Goal: Task Accomplishment & Management: Manage account settings

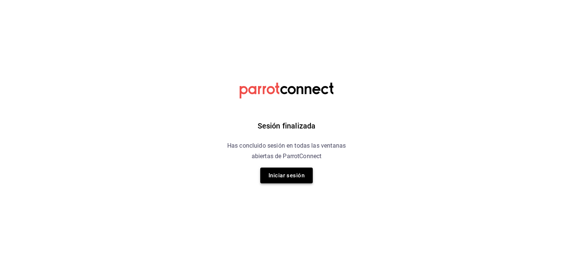
click at [279, 177] on button "Iniciar sesión" at bounding box center [286, 175] width 53 height 16
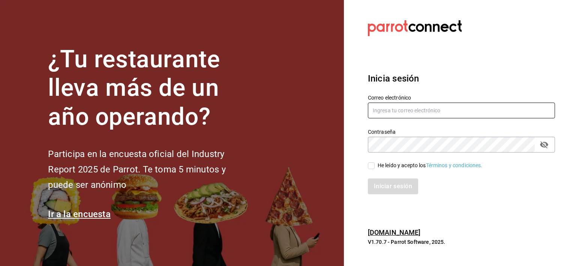
type input "[EMAIL_ADDRESS][DOMAIN_NAME]"
click at [372, 164] on input "He leído y acepto los Términos y condiciones." at bounding box center [371, 165] width 7 height 7
checkbox input "true"
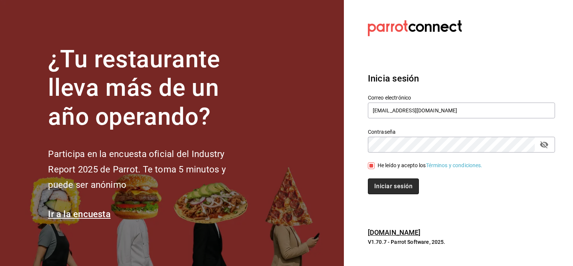
click at [400, 182] on button "Iniciar sesión" at bounding box center [393, 186] width 51 height 16
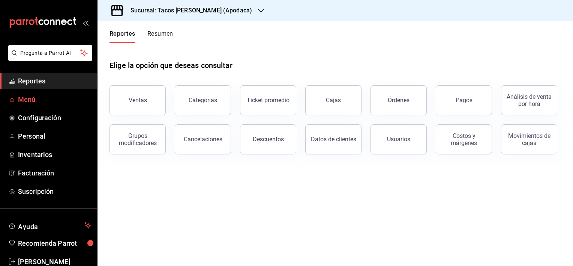
click at [26, 100] on span "Menú" at bounding box center [54, 99] width 73 height 10
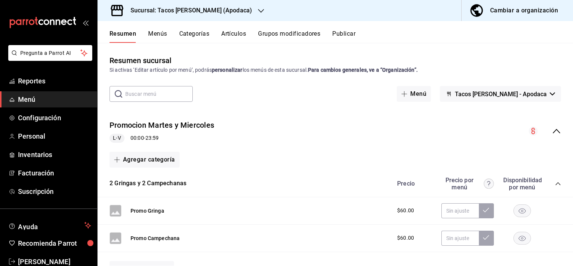
click at [513, 9] on div "Cambiar a organización" at bounding box center [524, 10] width 68 height 11
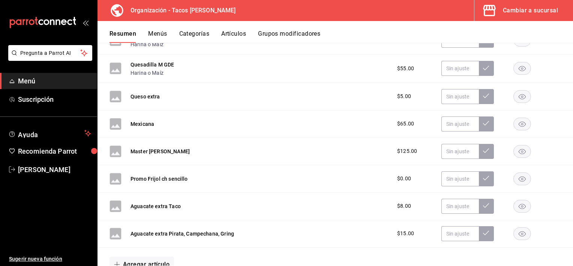
scroll to position [563, 0]
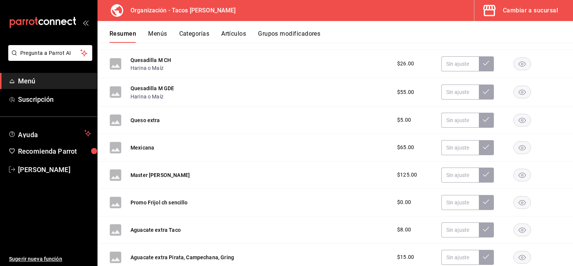
click at [147, 36] on div "Resumen Menús Categorías Artículos Grupos modificadores" at bounding box center [342, 36] width 464 height 13
click at [156, 32] on button "Menús" at bounding box center [157, 36] width 19 height 13
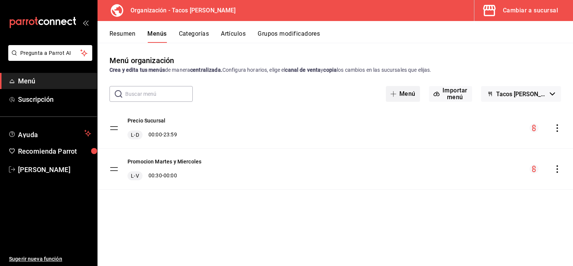
click at [407, 95] on button "Menú" at bounding box center [403, 94] width 34 height 16
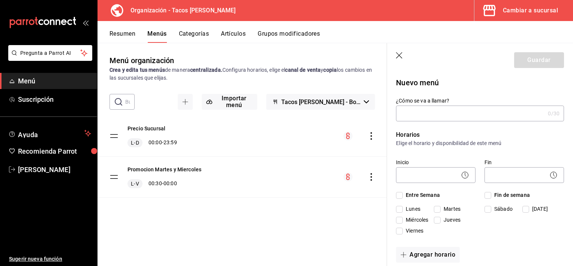
click at [416, 111] on input "¿Cómo se va a llamar?" at bounding box center [470, 113] width 149 height 15
type input "Promocion Aniversario"
click at [465, 176] on icon at bounding box center [465, 174] width 9 height 9
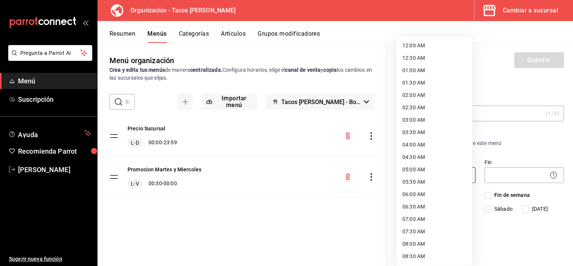
click at [441, 174] on body "Pregunta a Parrot AI Menú Suscripción Ayuda Recomienda Parrot Nancy Sanchez Sug…" at bounding box center [286, 133] width 573 height 266
click at [410, 59] on li "12:30 AM" at bounding box center [434, 58] width 76 height 12
type input "00:30"
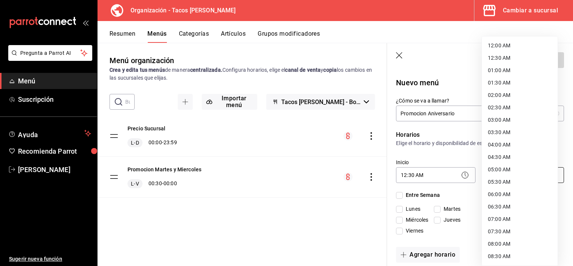
click at [513, 174] on body "Pregunta a Parrot AI Menú Suscripción Ayuda Recomienda Parrot Nancy Sanchez Sug…" at bounding box center [286, 133] width 573 height 266
click at [497, 254] on li "23:59 PM" at bounding box center [520, 256] width 76 height 12
type input "23:59"
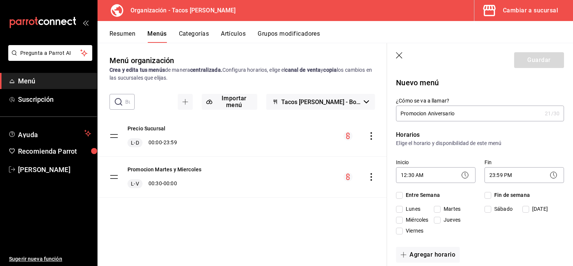
click at [398, 231] on input "Viernes" at bounding box center [399, 230] width 7 height 7
checkbox input "true"
click at [488, 210] on input "Sábado" at bounding box center [488, 209] width 7 height 7
checkbox input "true"
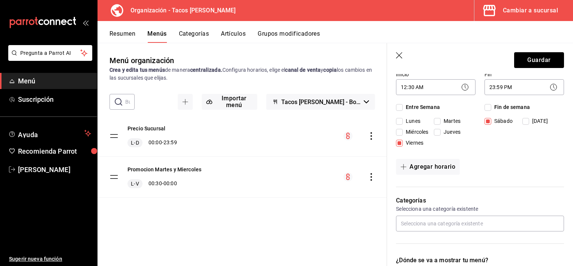
scroll to position [113, 0]
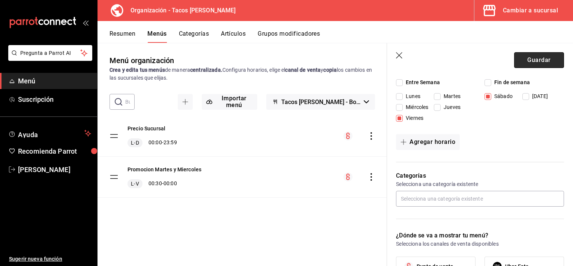
click at [528, 58] on button "Guardar" at bounding box center [539, 60] width 50 height 16
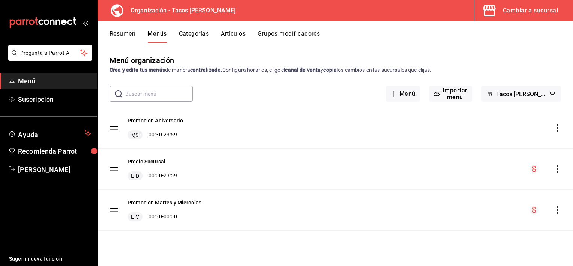
click at [558, 130] on icon "actions" at bounding box center [558, 128] width 8 height 8
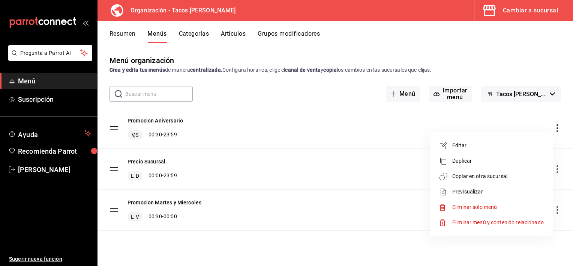
click at [481, 146] on span "Editar" at bounding box center [498, 145] width 92 height 8
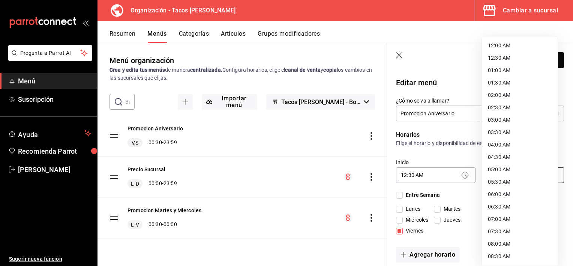
click at [534, 176] on body "Pregunta a Parrot AI Menú Suscripción Ayuda Recomienda Parrot Nancy Sanchez Sug…" at bounding box center [286, 133] width 573 height 266
click at [509, 44] on li "12:00 AM" at bounding box center [520, 45] width 76 height 12
type input "00:00"
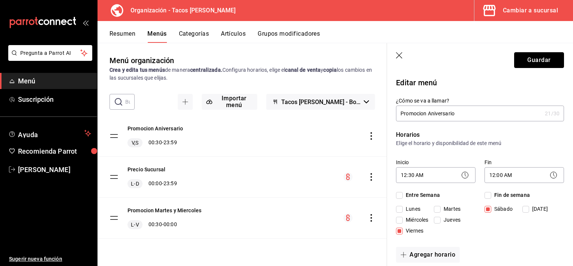
click at [536, 65] on button "Guardar" at bounding box center [539, 60] width 50 height 16
type input "1758830968781"
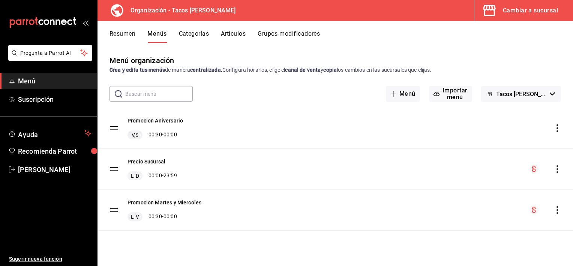
click at [231, 35] on button "Artículos" at bounding box center [233, 36] width 25 height 13
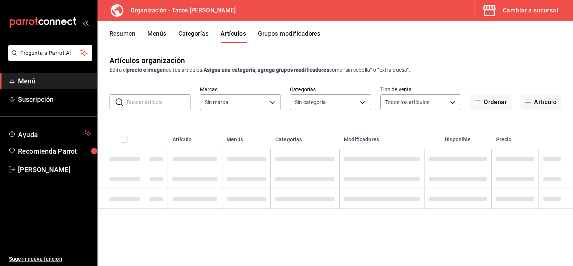
type input "a4306b4b-efe8-405a-a28c-1f0e8c934e06"
type input "d22a6c52-5071-401f-8aaa-a0863858fbbf,5fc86221-2332-41d6-9334-d6306fcc2f03,66086…"
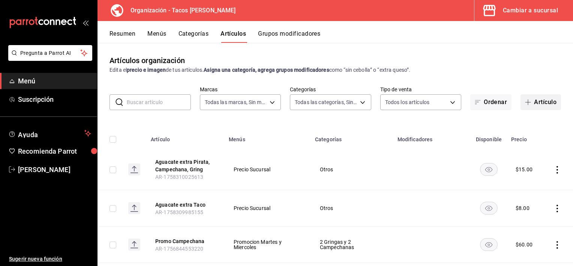
click at [521, 98] on button "Artículo" at bounding box center [541, 102] width 41 height 16
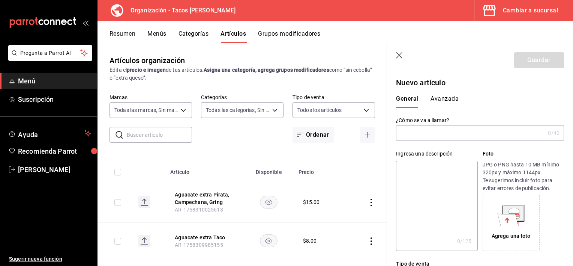
click at [413, 139] on input "text" at bounding box center [470, 132] width 149 height 15
type input "P"
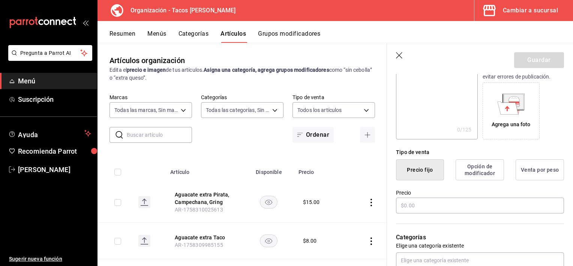
scroll to position [113, 0]
type input "2x1 tacos al pastor"
click at [424, 171] on button "Precio fijo" at bounding box center [420, 168] width 48 height 21
click at [423, 206] on input "text" at bounding box center [480, 204] width 168 height 16
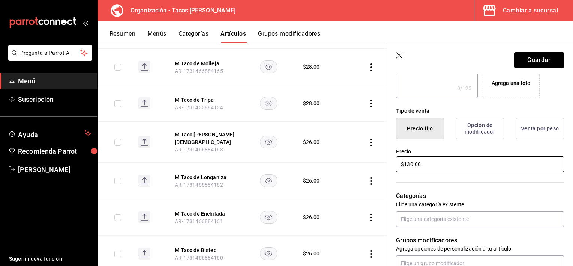
scroll to position [188, 0]
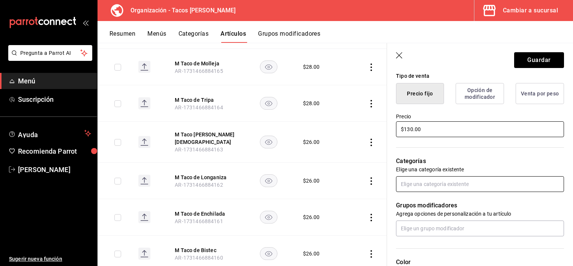
type input "$130.00"
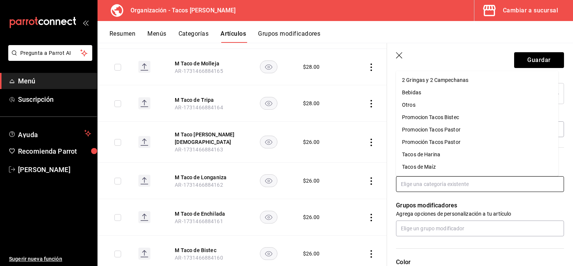
click at [440, 188] on input "text" at bounding box center [480, 184] width 168 height 16
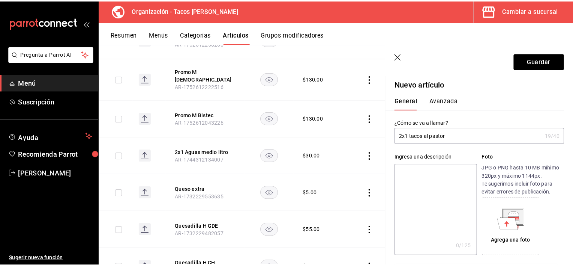
scroll to position [306, 0]
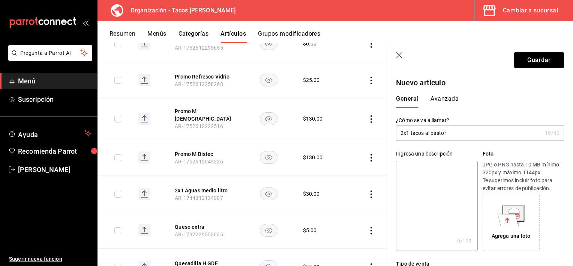
click at [395, 57] on header "Guardar" at bounding box center [480, 58] width 186 height 31
click at [398, 56] on icon "button" at bounding box center [400, 56] width 8 height 8
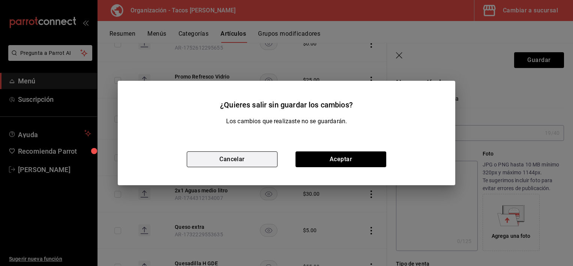
click at [254, 163] on button "Cancelar" at bounding box center [232, 159] width 91 height 16
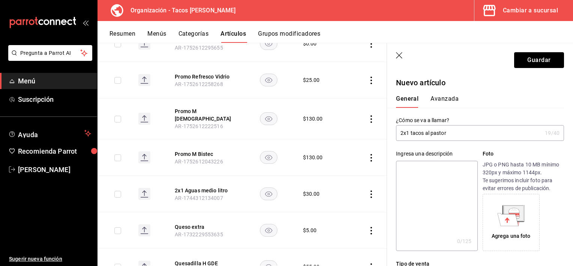
click at [401, 54] on icon "button" at bounding box center [400, 56] width 8 height 8
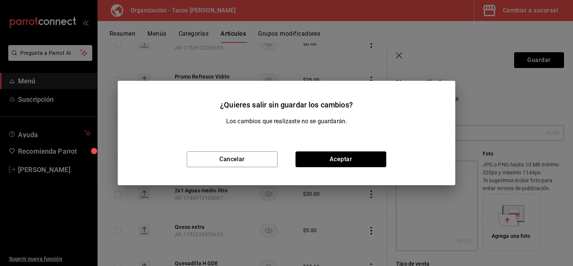
click at [338, 164] on button "Aceptar" at bounding box center [341, 159] width 91 height 16
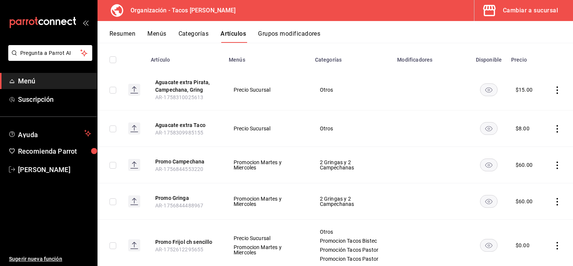
scroll to position [72, 0]
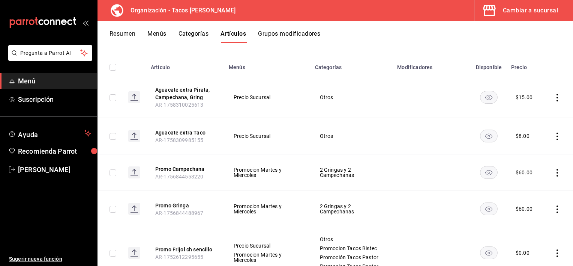
click at [201, 30] on div "Resumen Menús Categorías Artículos Grupos modificadores" at bounding box center [336, 32] width 476 height 22
click at [199, 32] on button "Categorías" at bounding box center [194, 36] width 30 height 13
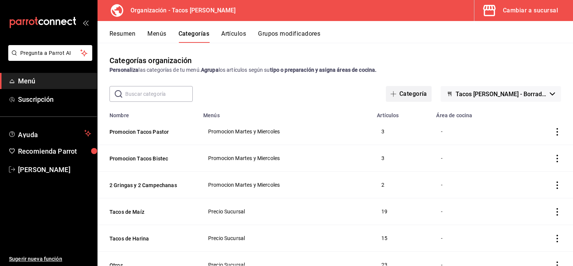
click at [420, 95] on button "Categoría" at bounding box center [409, 94] width 46 height 16
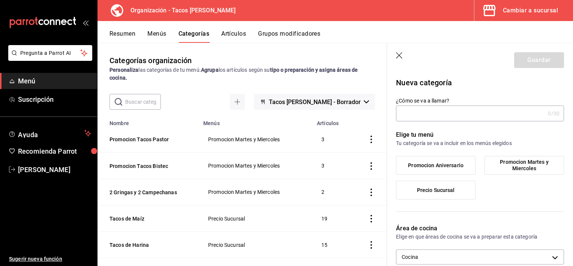
click at [435, 114] on input "¿Cómo se va a llamar?" at bounding box center [470, 113] width 149 height 15
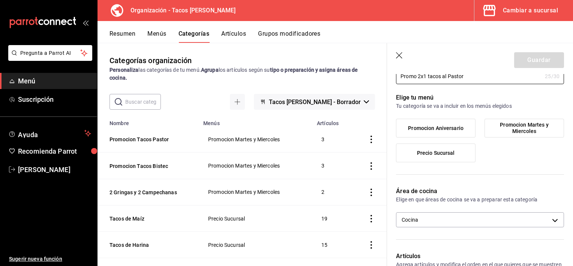
scroll to position [38, 0]
type input "Promo 2x1 tacos al Pastor"
click at [456, 130] on span "Promocion Aniversario" at bounding box center [436, 128] width 56 height 6
click at [0, 0] on input "Promocion Aniversario" at bounding box center [0, 0] width 0 height 0
click at [445, 128] on span "Promocion Aniversario" at bounding box center [436, 128] width 56 height 6
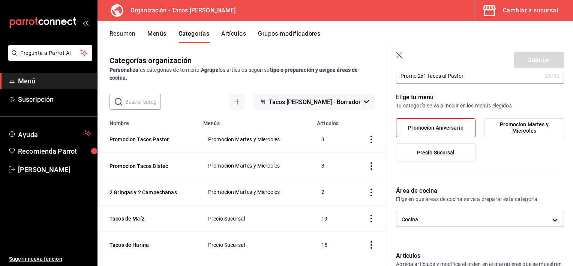
click at [0, 0] on input "Promocion Aniversario" at bounding box center [0, 0] width 0 height 0
click at [445, 128] on span "Promocion Aniversario" at bounding box center [436, 128] width 56 height 6
click at [0, 0] on input "Promocion Aniversario" at bounding box center [0, 0] width 0 height 0
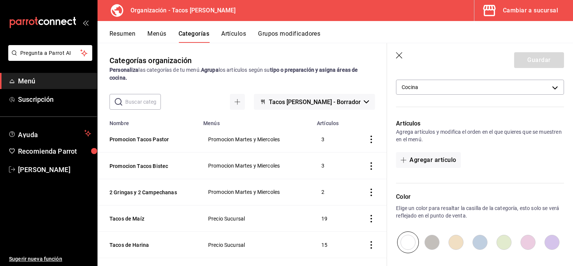
scroll to position [188, 0]
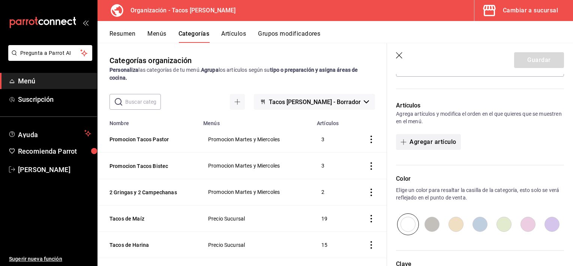
click at [438, 144] on button "Agregar artículo" at bounding box center [428, 142] width 65 height 16
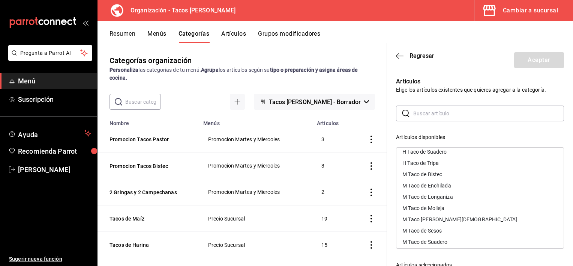
scroll to position [263, 0]
click at [447, 218] on div "M Taco de Pastor" at bounding box center [479, 219] width 167 height 11
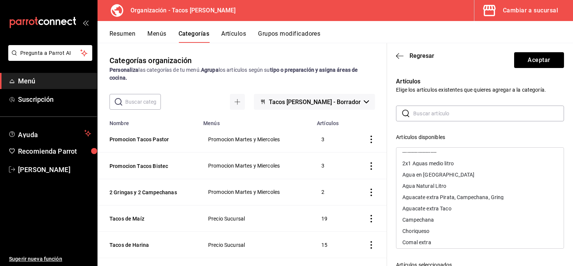
scroll to position [0, 0]
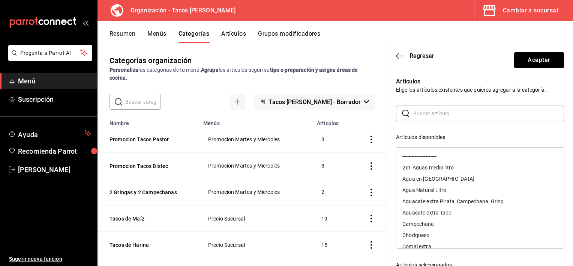
click at [475, 125] on div "​ ​ Artículos disponibles ---------------------- 2x1 Aguas medio litro Agua en …" at bounding box center [480, 239] width 168 height 268
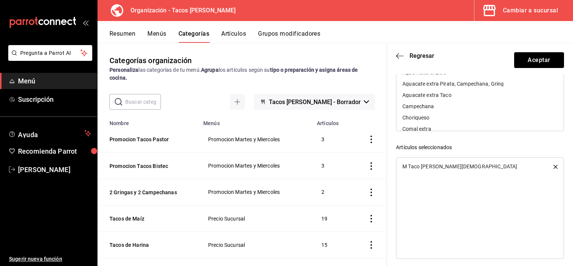
scroll to position [123, 0]
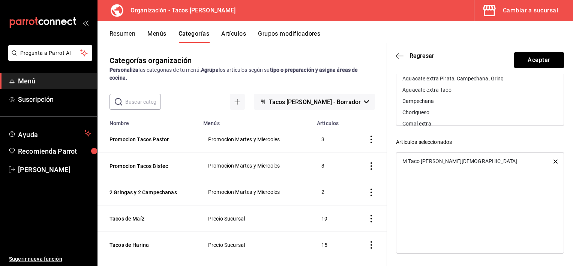
click at [554, 162] on icon "button" at bounding box center [556, 161] width 4 height 4
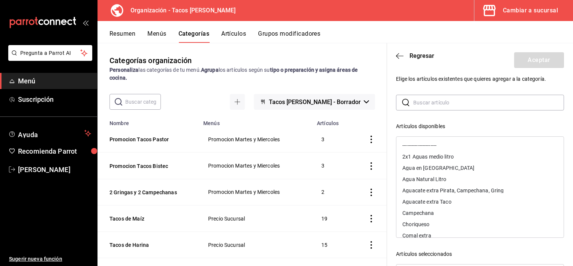
scroll to position [0, 0]
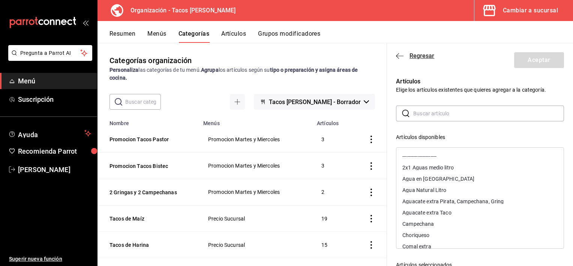
click at [397, 56] on icon "button" at bounding box center [400, 56] width 8 height 7
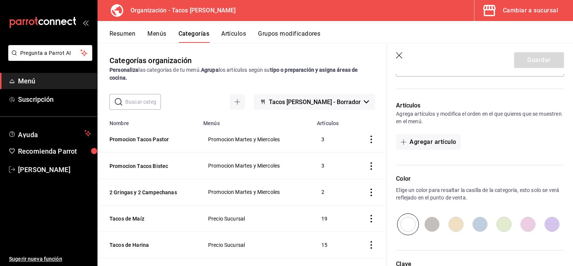
click at [399, 54] on icon "button" at bounding box center [400, 56] width 8 height 8
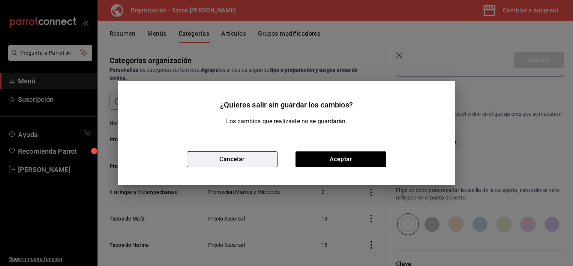
click at [203, 160] on button "Cancelar" at bounding box center [232, 159] width 91 height 16
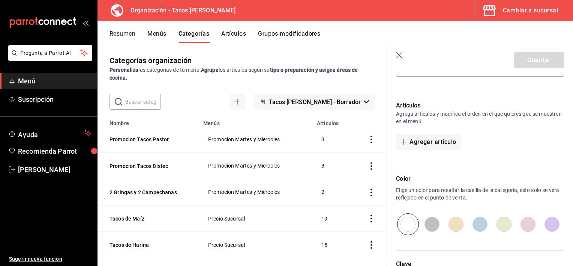
click at [395, 56] on header "Guardar" at bounding box center [480, 58] width 186 height 31
click at [401, 56] on icon "button" at bounding box center [400, 56] width 8 height 8
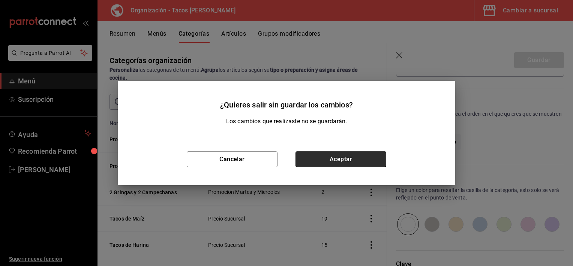
click at [317, 162] on button "Aceptar" at bounding box center [341, 159] width 91 height 16
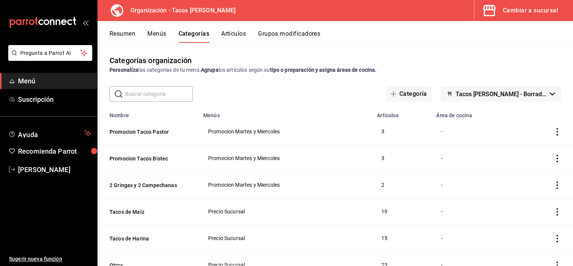
click at [161, 34] on button "Menús" at bounding box center [156, 36] width 19 height 13
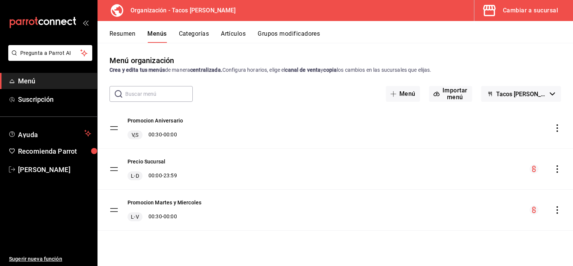
click at [243, 35] on button "Artículos" at bounding box center [233, 36] width 25 height 13
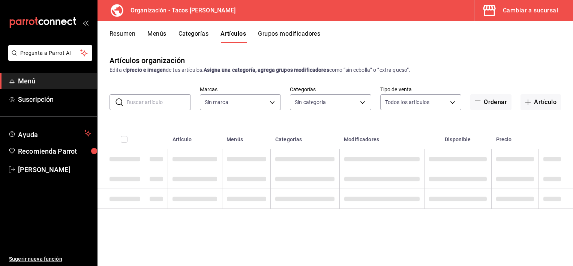
type input "a4306b4b-efe8-405a-a28c-1f0e8c934e06"
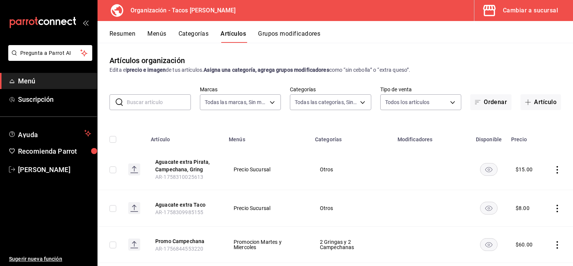
type input "d22a6c52-5071-401f-8aaa-a0863858fbbf,5fc86221-2332-41d6-9334-d6306fcc2f03,66086…"
click at [525, 100] on span "button" at bounding box center [529, 102] width 9 height 6
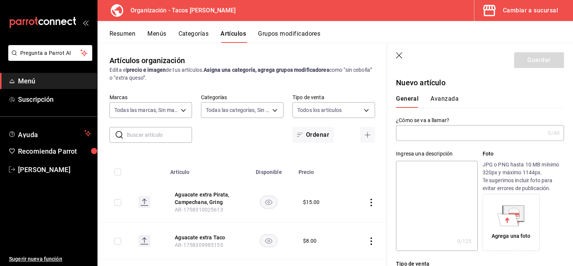
click at [426, 139] on input "text" at bounding box center [470, 132] width 149 height 15
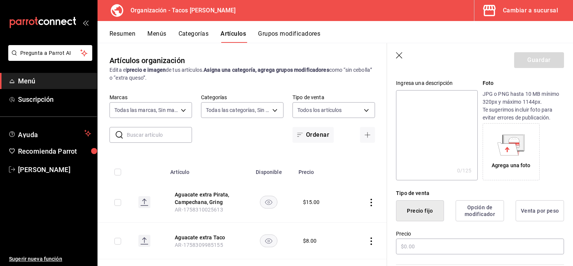
scroll to position [75, 0]
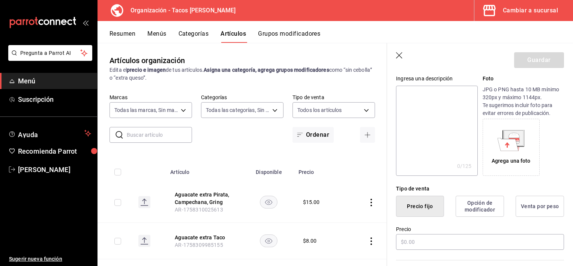
type input "2x1 tacos al pastor"
click at [414, 207] on button "Precio fijo" at bounding box center [420, 205] width 48 height 21
click at [415, 242] on input "text" at bounding box center [480, 242] width 168 height 16
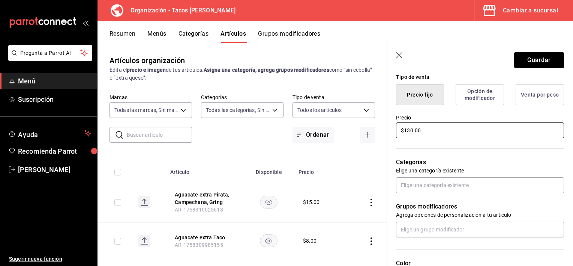
scroll to position [188, 0]
type input "$130.00"
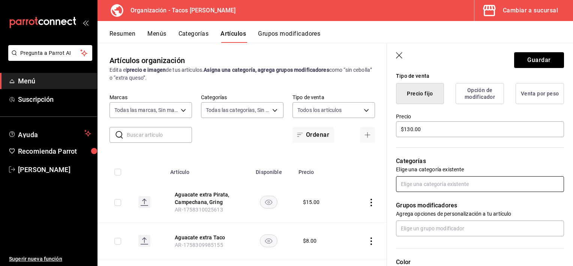
click at [449, 185] on input "text" at bounding box center [480, 184] width 168 height 16
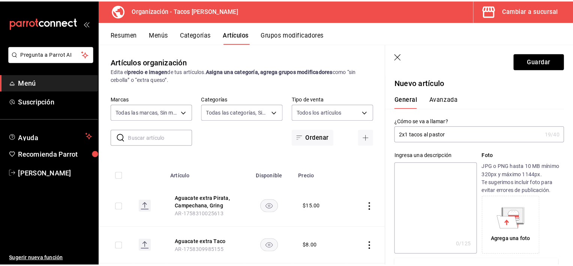
scroll to position [0, 0]
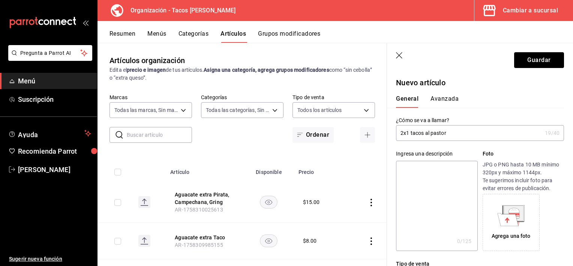
click at [437, 99] on button "Avanzada" at bounding box center [445, 101] width 28 height 13
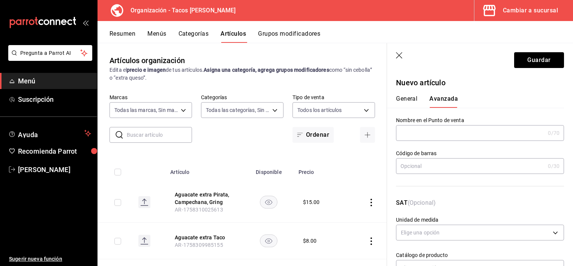
click at [412, 101] on button "General" at bounding box center [406, 101] width 21 height 13
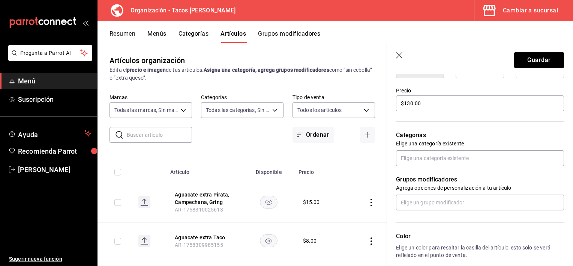
scroll to position [225, 0]
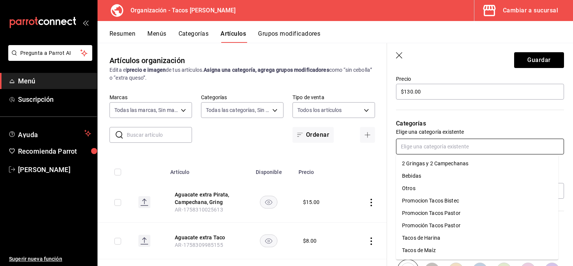
click at [461, 146] on input "text" at bounding box center [480, 146] width 168 height 16
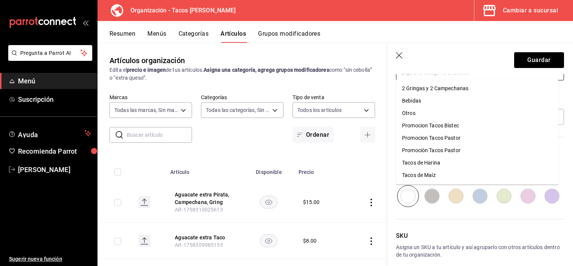
scroll to position [300, 0]
click at [399, 56] on icon "button" at bounding box center [399, 55] width 6 height 6
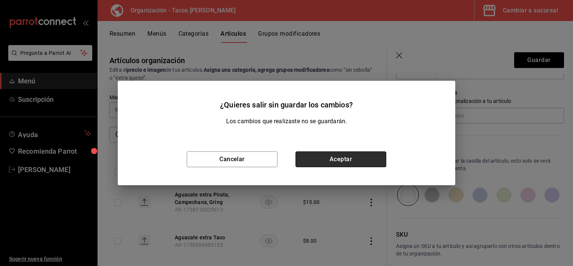
click at [311, 157] on button "Aceptar" at bounding box center [341, 159] width 91 height 16
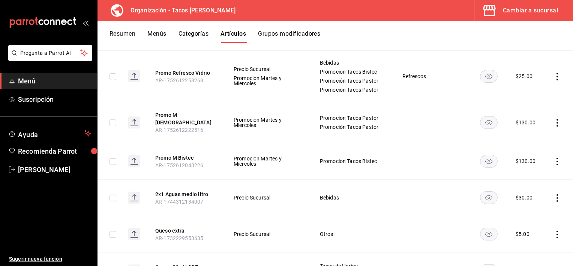
scroll to position [300, 0]
click at [193, 34] on button "Categorías" at bounding box center [194, 36] width 30 height 13
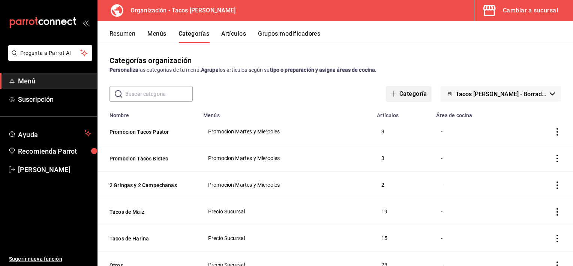
click at [404, 90] on button "Categoría" at bounding box center [409, 94] width 46 height 16
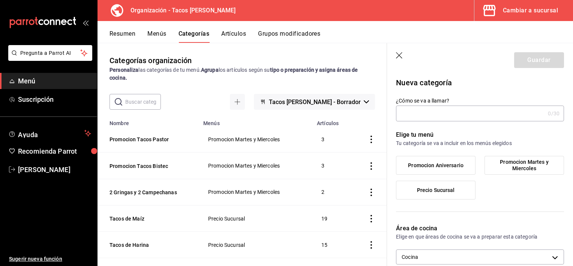
click at [438, 111] on input "¿Cómo se va a llamar?" at bounding box center [470, 113] width 149 height 15
type input "2x1 tacos al pastor"
click at [453, 164] on span "Promocion Aniversario" at bounding box center [436, 165] width 56 height 6
click at [0, 0] on input "Promocion Aniversario" at bounding box center [0, 0] width 0 height 0
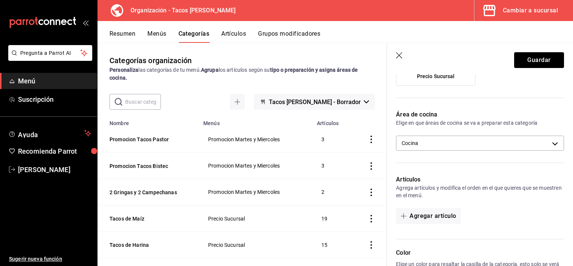
scroll to position [150, 0]
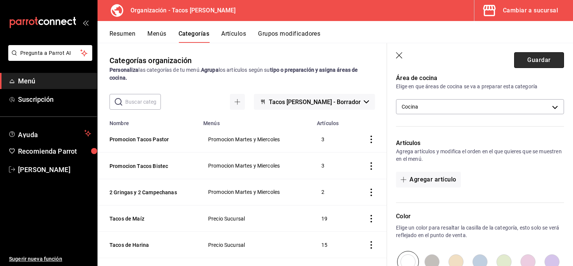
click at [525, 60] on button "Guardar" at bounding box center [539, 60] width 50 height 16
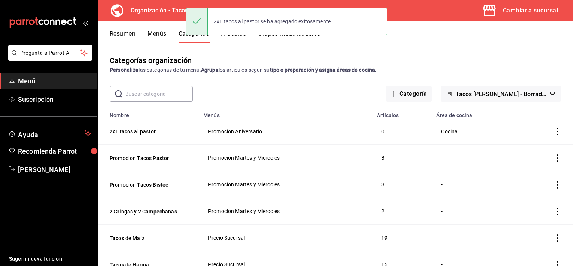
click at [236, 37] on div "2x1 tacos al pastor se ha agregado exitosamente." at bounding box center [286, 21] width 201 height 32
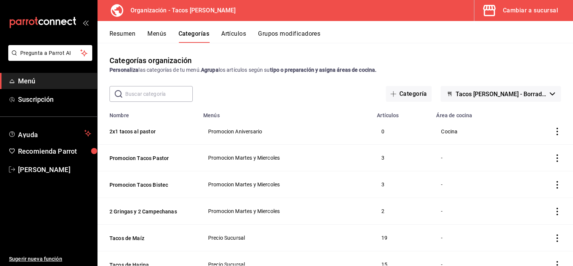
click at [240, 34] on button "Artículos" at bounding box center [233, 36] width 25 height 13
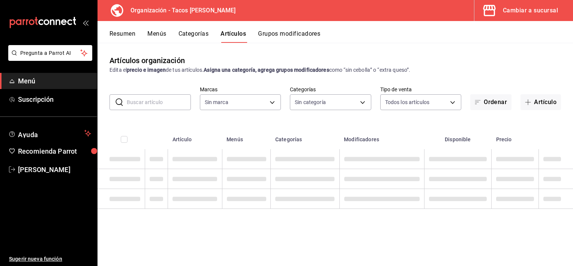
type input "a4306b4b-efe8-405a-a28c-1f0e8c934e06"
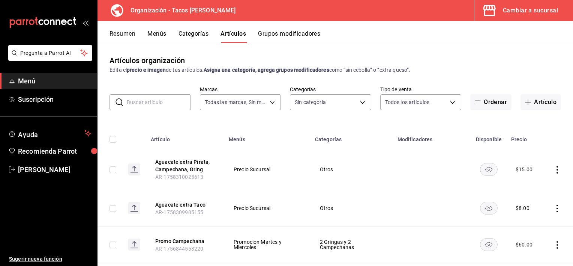
type input "58d15615-09a2-4a8f-a641-be08b65100a6,d22a6c52-5071-401f-8aaa-a0863858fbbf,5fc86…"
click at [532, 104] on button "Artículo" at bounding box center [541, 102] width 41 height 16
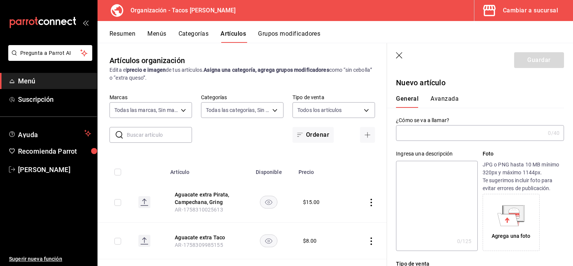
click at [430, 135] on input "text" at bounding box center [470, 132] width 149 height 15
type input "2"
type input "T"
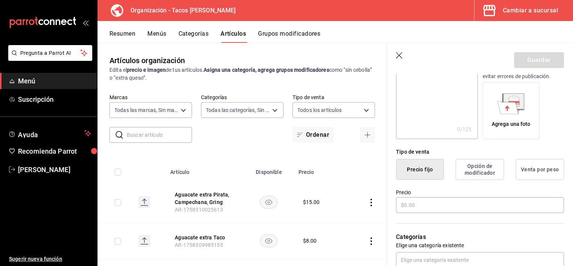
scroll to position [113, 0]
type input "M Tacos al pastor"
click at [415, 204] on input "text" at bounding box center [480, 204] width 168 height 16
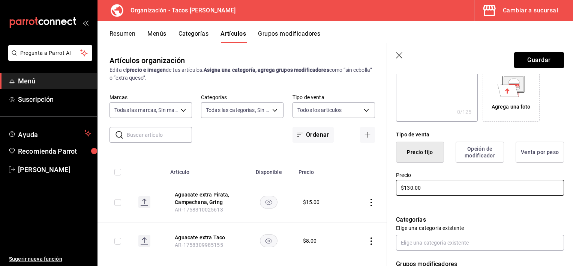
scroll to position [150, 0]
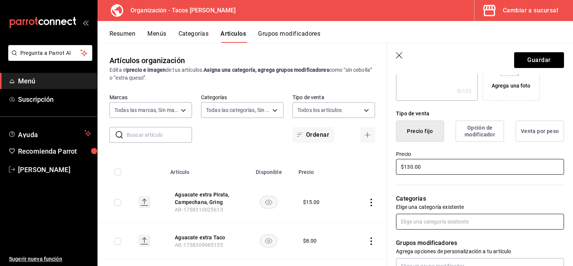
type input "$130.00"
click at [495, 219] on input "text" at bounding box center [480, 221] width 168 height 16
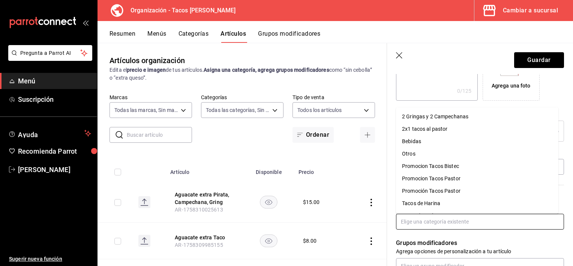
click at [448, 130] on li "2x1 tacos al pastor" at bounding box center [477, 129] width 162 height 12
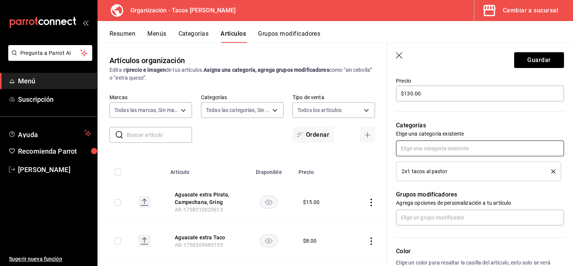
scroll to position [225, 0]
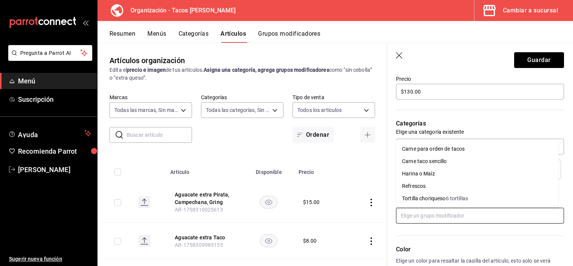
click at [458, 214] on input "text" at bounding box center [480, 215] width 168 height 16
click at [435, 173] on li "Harina o Maíz" at bounding box center [477, 173] width 162 height 12
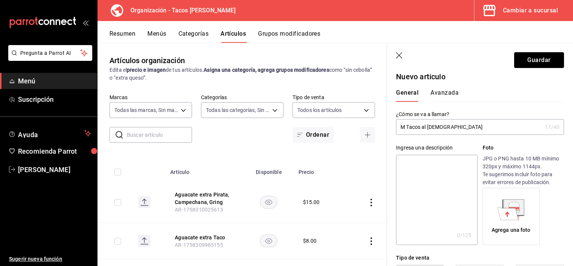
scroll to position [0, 0]
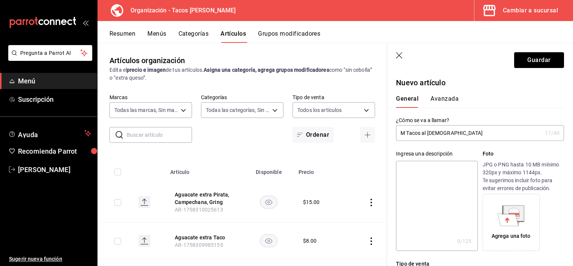
click at [399, 132] on input "M Tacos al pastor" at bounding box center [469, 132] width 146 height 15
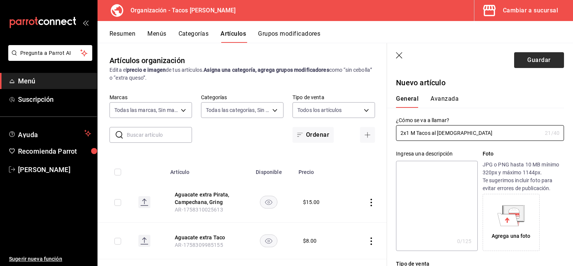
type input "2x1 M Tacos al pastor"
click at [542, 59] on button "Guardar" at bounding box center [539, 60] width 50 height 16
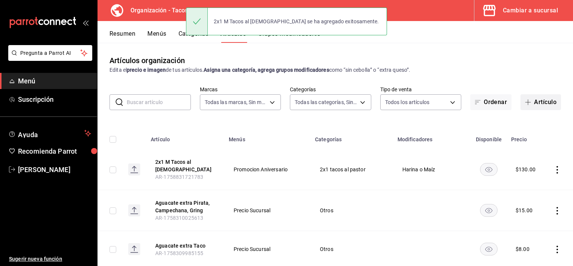
click at [529, 101] on button "Artículo" at bounding box center [541, 102] width 41 height 16
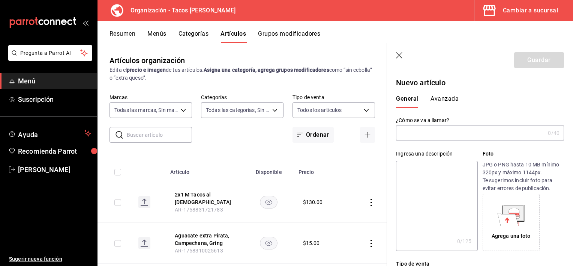
click at [429, 137] on input "text" at bounding box center [470, 132] width 149 height 15
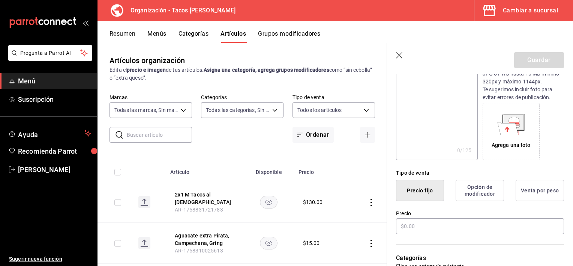
scroll to position [113, 0]
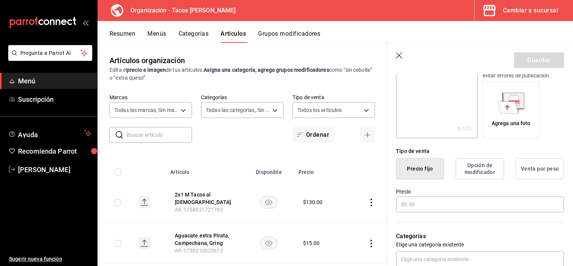
type input "2x1 H Tacos al pastor"
click at [422, 174] on button "Precio fijo" at bounding box center [420, 168] width 48 height 21
click at [436, 207] on input "text" at bounding box center [480, 204] width 168 height 16
type input "$3.00"
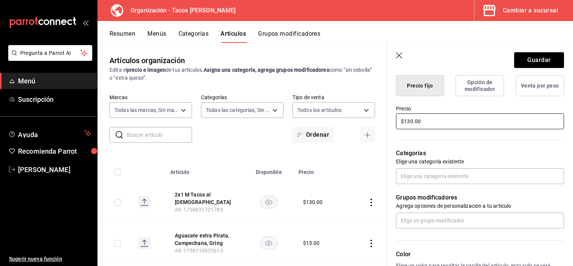
scroll to position [225, 0]
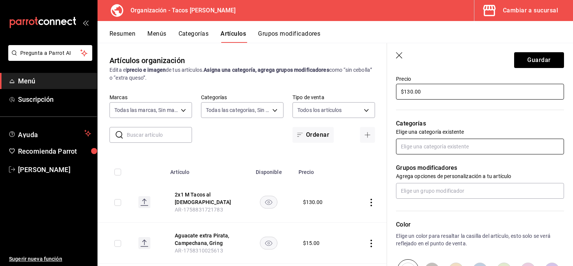
type input "$130.00"
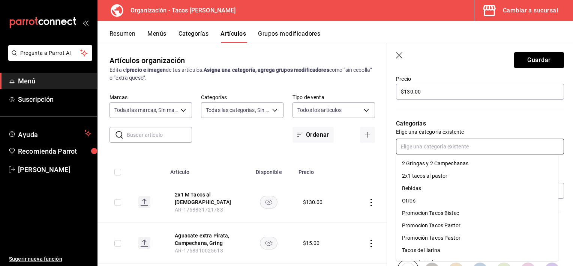
click at [461, 146] on input "text" at bounding box center [480, 146] width 168 height 16
click at [456, 174] on li "2x1 tacos al pastor" at bounding box center [477, 176] width 162 height 12
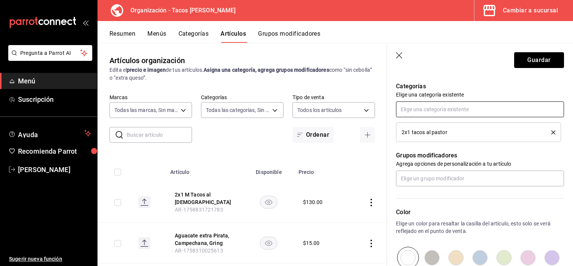
scroll to position [263, 0]
click at [453, 179] on input "text" at bounding box center [480, 178] width 168 height 16
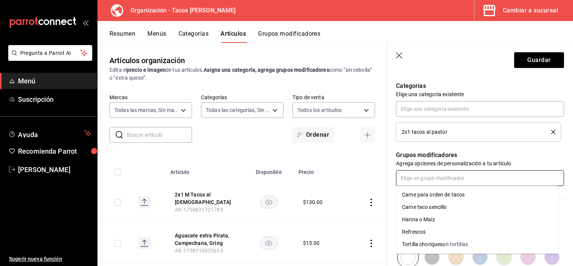
click at [428, 218] on div "Harina o Maíz" at bounding box center [418, 219] width 33 height 8
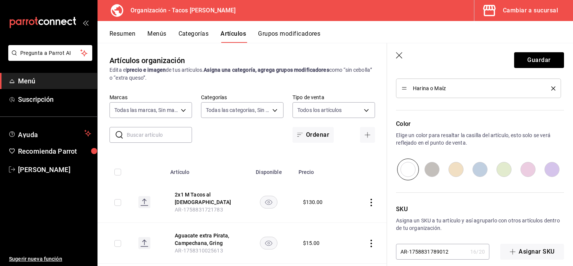
scroll to position [383, 0]
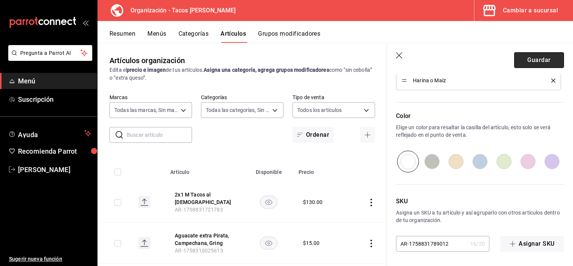
click at [527, 56] on button "Guardar" at bounding box center [539, 60] width 50 height 16
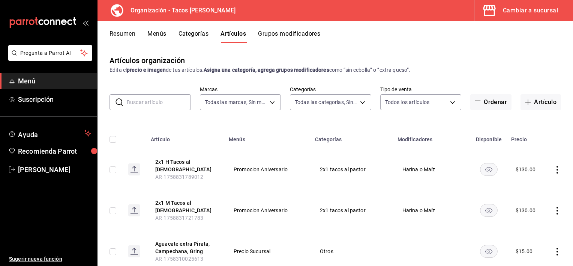
click at [192, 34] on button "Categorías" at bounding box center [194, 36] width 30 height 13
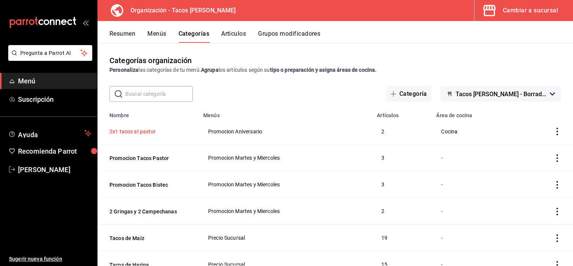
click at [140, 132] on button "2x1 tacos al pastor" at bounding box center [147, 132] width 75 height 8
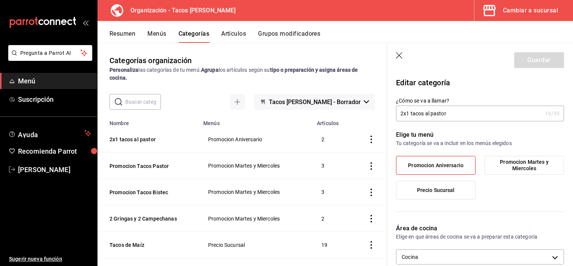
click at [155, 32] on button "Menús" at bounding box center [156, 36] width 19 height 13
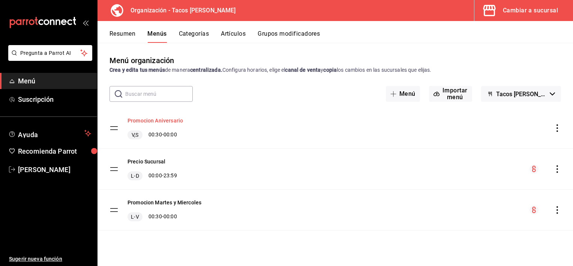
click at [171, 120] on button "Promocion Aniversario" at bounding box center [156, 121] width 56 height 8
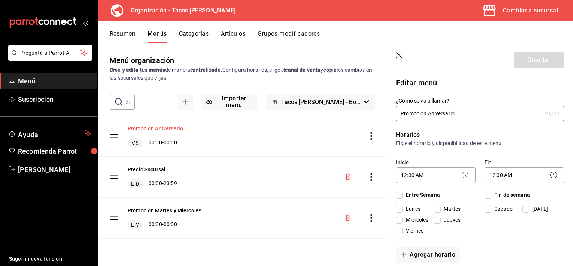
checkbox input "true"
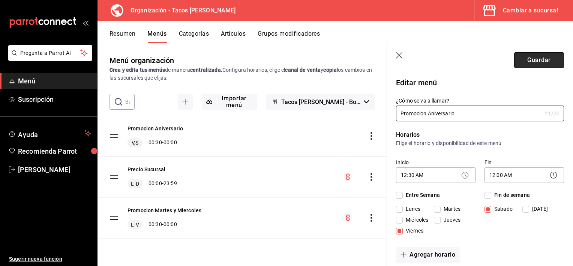
click at [525, 56] on button "Guardar" at bounding box center [539, 60] width 50 height 16
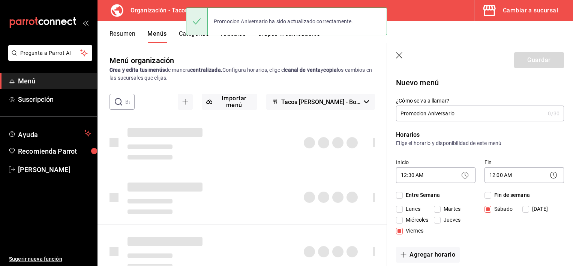
type input "1758831878414"
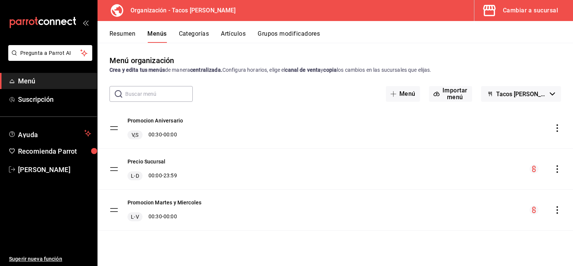
click at [556, 128] on icon "actions" at bounding box center [558, 128] width 8 height 8
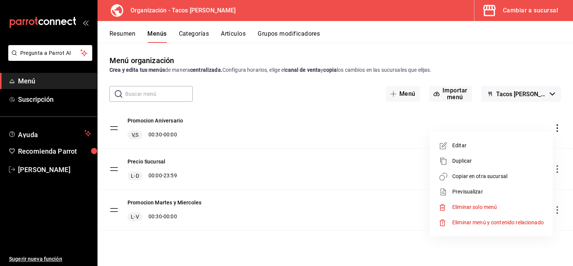
click at [479, 191] on span "Previsualizar" at bounding box center [498, 192] width 92 height 8
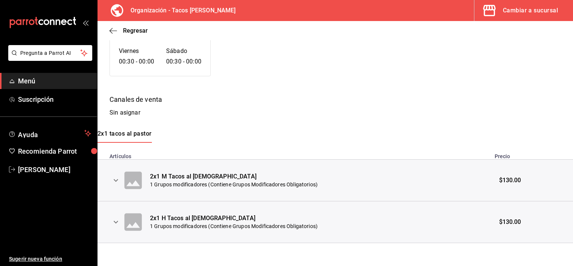
scroll to position [66, 0]
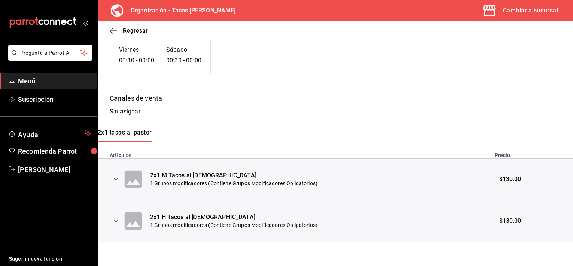
click at [119, 179] on icon "expand row" at bounding box center [115, 178] width 9 height 9
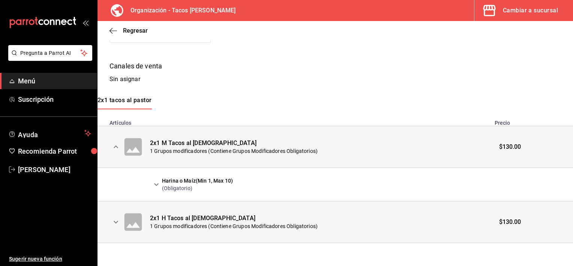
scroll to position [99, 0]
click at [117, 224] on icon "expand row" at bounding box center [115, 220] width 9 height 9
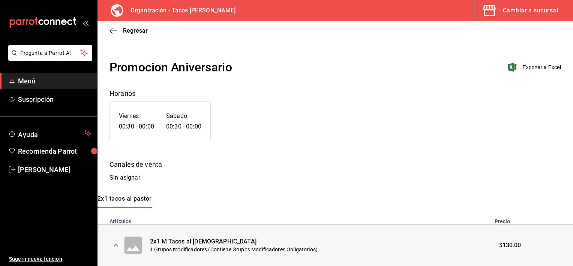
scroll to position [0, 0]
click at [112, 30] on icon "button" at bounding box center [114, 30] width 8 height 0
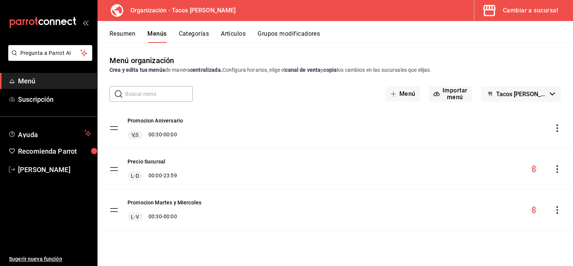
click at [556, 126] on icon "actions" at bounding box center [558, 128] width 8 height 8
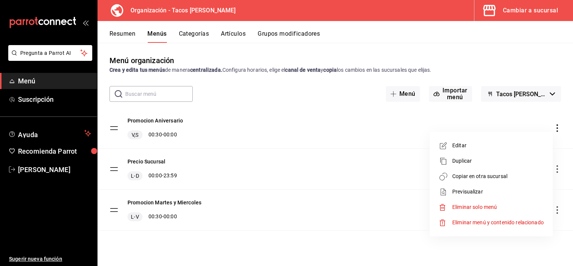
click at [173, 122] on div at bounding box center [286, 133] width 573 height 266
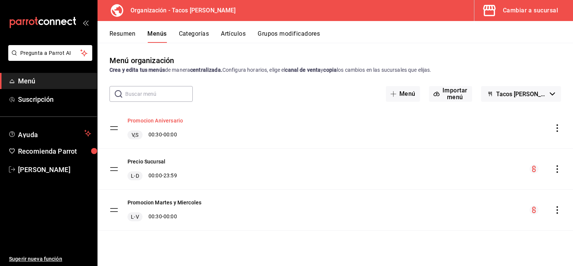
click at [181, 119] on button "Promocion Aniversario" at bounding box center [156, 121] width 56 height 8
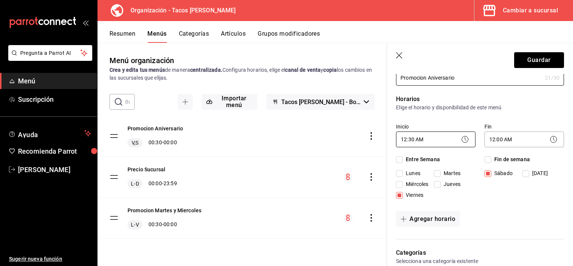
scroll to position [38, 0]
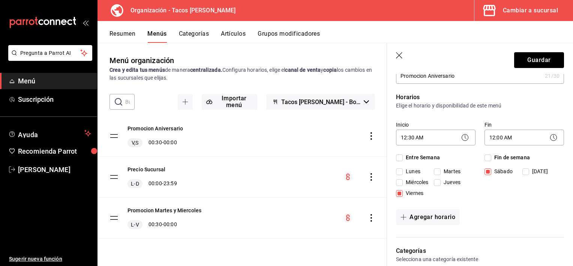
click at [435, 181] on input "Jueves" at bounding box center [437, 182] width 7 height 7
checkbox input "true"
click at [528, 60] on button "Guardar" at bounding box center [539, 60] width 50 height 16
type input "1758831950288"
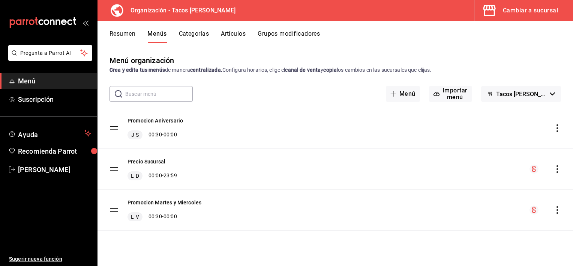
click at [556, 92] on button "Tacos Rey de Reyes - Borrador" at bounding box center [521, 94] width 80 height 16
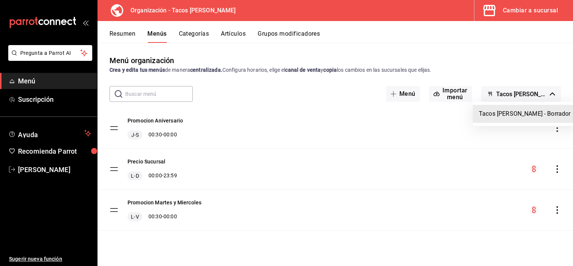
click at [549, 90] on div at bounding box center [286, 133] width 573 height 266
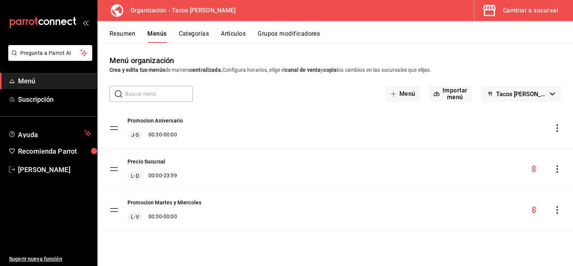
click at [558, 126] on icon "actions" at bounding box center [558, 128] width 8 height 8
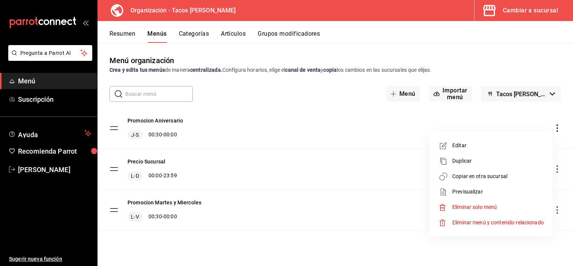
click at [479, 188] on span "Previsualizar" at bounding box center [498, 192] width 92 height 8
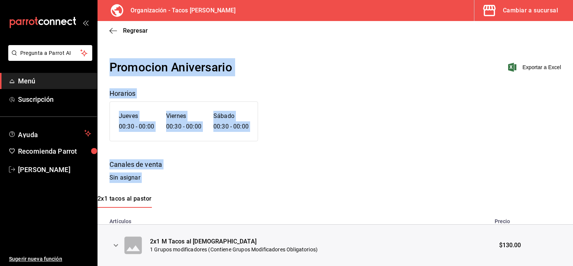
scroll to position [66, 0]
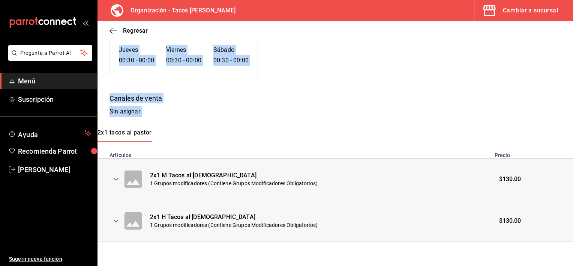
drag, startPoint x: 111, startPoint y: 64, endPoint x: 574, endPoint y: 285, distance: 513.0
click at [573, 265] on html "Pregunta a Parrot AI Menú Suscripción Ayuda Recomienda Parrot Nancy Sanchez Sug…" at bounding box center [286, 133] width 573 height 266
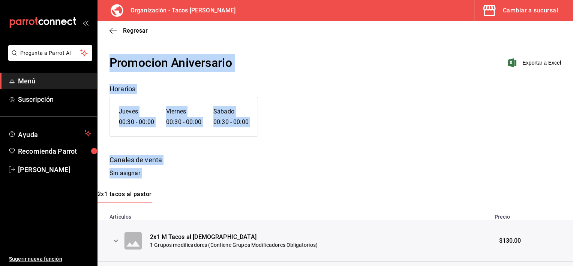
scroll to position [0, 0]
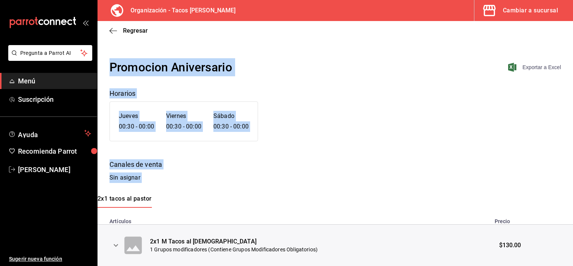
click at [536, 67] on span "Exportar a Excel" at bounding box center [535, 67] width 51 height 9
click at [351, 149] on div "Promocion Aniversario Exportar a Excel Horarios Jueves 00:30 - 00:00 Viernes 00…" at bounding box center [336, 120] width 476 height 125
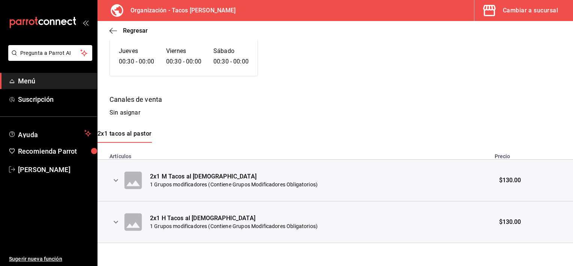
scroll to position [66, 0]
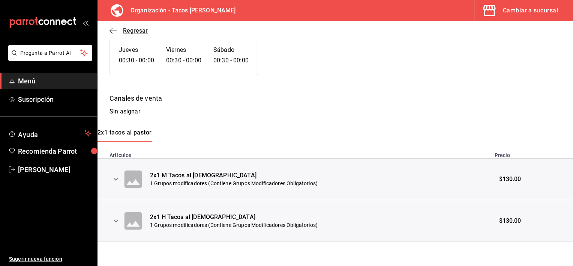
click at [110, 31] on icon "button" at bounding box center [111, 31] width 3 height 6
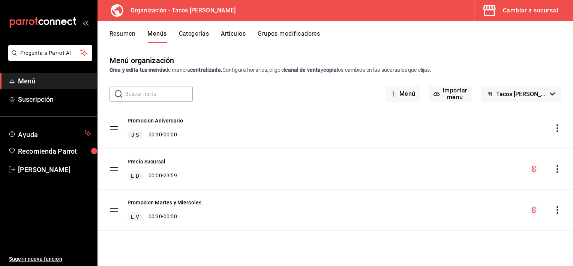
click at [555, 127] on icon "actions" at bounding box center [558, 128] width 8 height 8
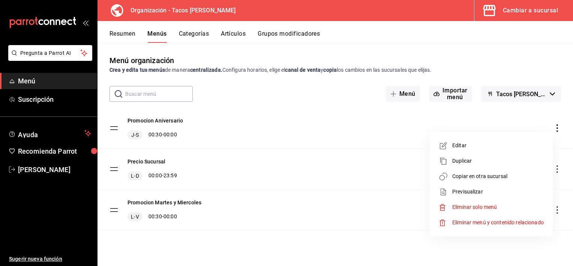
click at [504, 174] on span "Copiar en otra sucursal" at bounding box center [498, 176] width 92 height 8
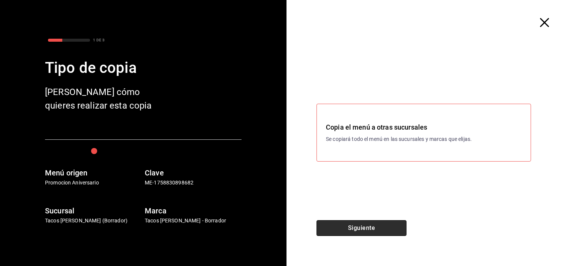
click at [383, 224] on button "Siguiente" at bounding box center [362, 228] width 90 height 16
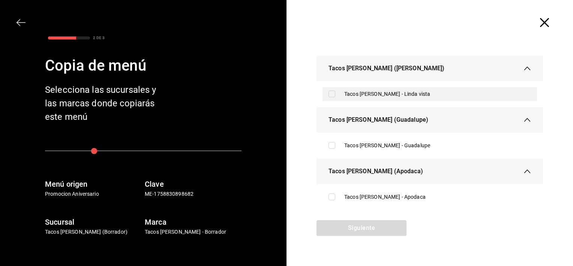
click at [335, 93] on input "checkbox" at bounding box center [332, 93] width 7 height 7
checkbox input "true"
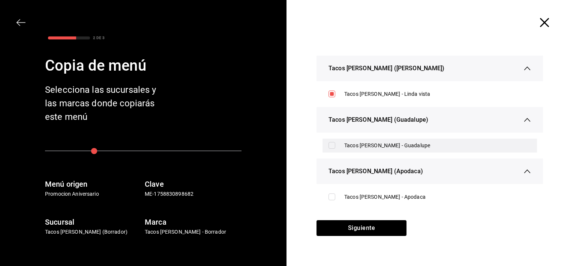
drag, startPoint x: 332, startPoint y: 145, endPoint x: 340, endPoint y: 163, distance: 19.6
click at [332, 146] on input "checkbox" at bounding box center [332, 145] width 7 height 7
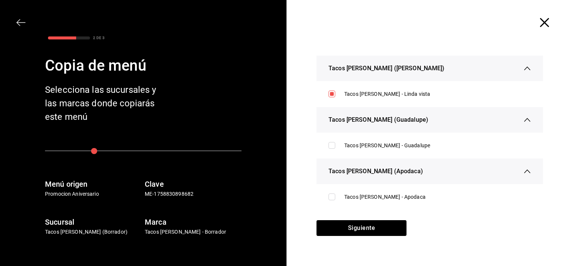
checkbox input "true"
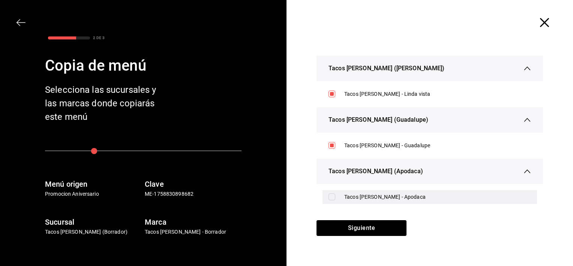
click at [336, 197] on label at bounding box center [334, 196] width 10 height 7
click at [335, 197] on input "checkbox" at bounding box center [332, 196] width 7 height 7
click at [329, 197] on input "checkbox" at bounding box center [332, 196] width 7 height 7
checkbox input "true"
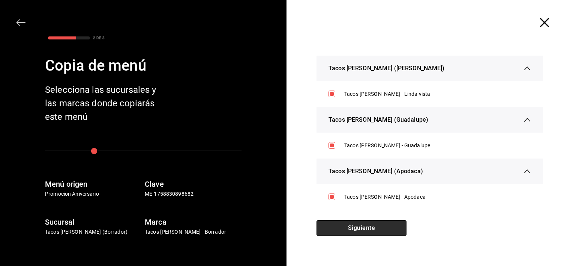
click at [348, 228] on button "Siguiente" at bounding box center [362, 228] width 90 height 16
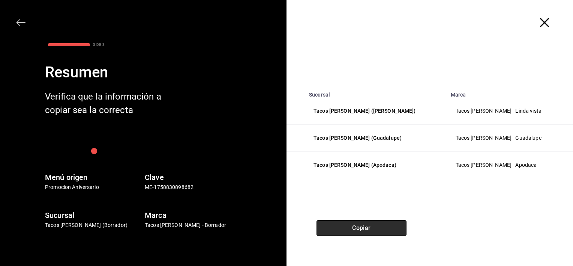
click at [375, 222] on button "Copiar" at bounding box center [362, 228] width 90 height 16
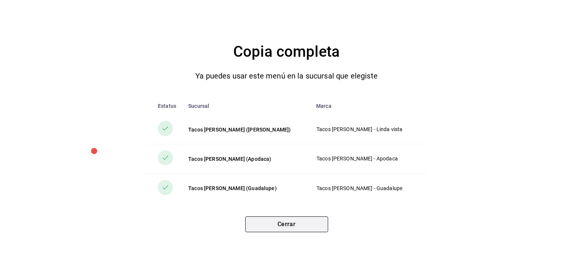
click at [283, 221] on button "Cerrar" at bounding box center [286, 224] width 83 height 16
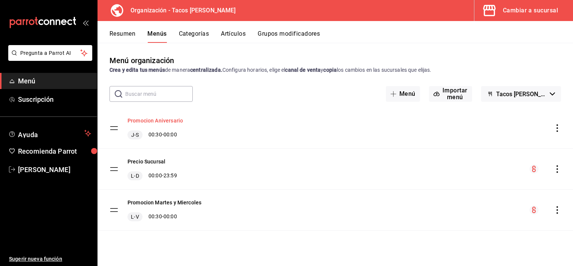
click at [168, 119] on button "Promocion Aniversario" at bounding box center [156, 121] width 56 height 8
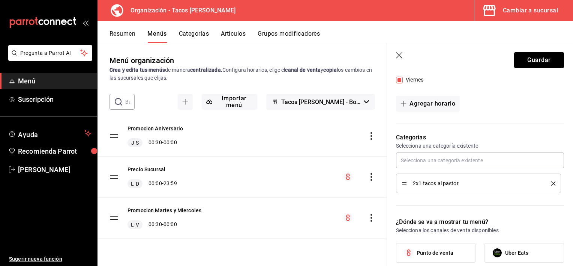
scroll to position [150, 0]
click at [237, 34] on button "Artículos" at bounding box center [233, 36] width 25 height 13
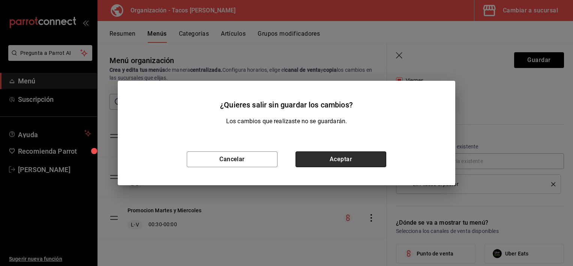
click at [337, 155] on button "Aceptar" at bounding box center [341, 159] width 91 height 16
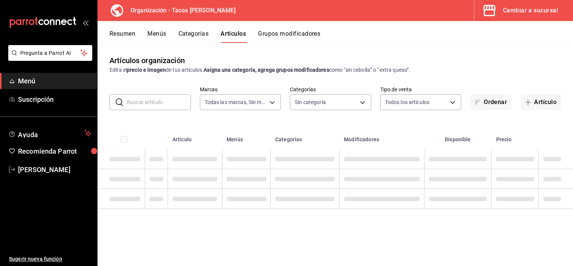
type input "a4306b4b-efe8-405a-a28c-1f0e8c934e06"
type input "58d15615-09a2-4a8f-a641-be08b65100a6,d22a6c52-5071-401f-8aaa-a0863858fbbf,5fc86…"
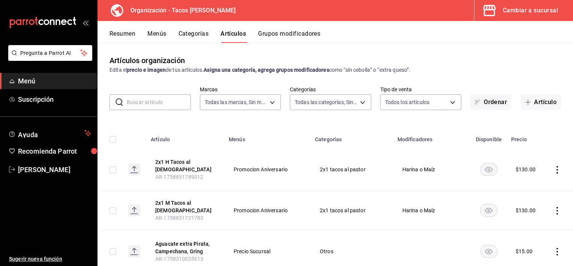
click at [192, 38] on button "Categorías" at bounding box center [194, 36] width 30 height 13
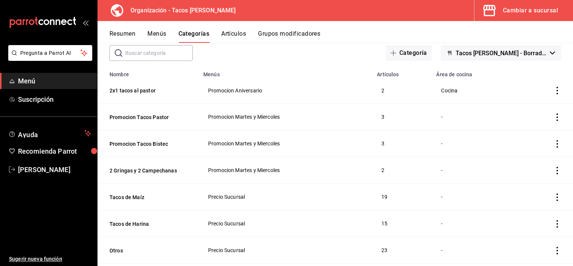
scroll to position [75, 0]
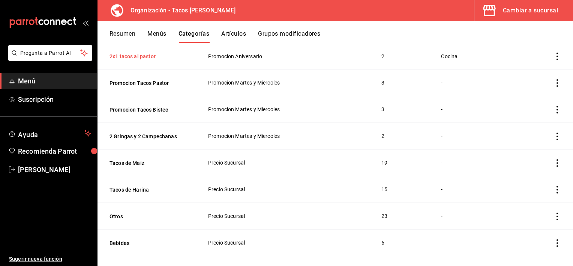
click at [141, 56] on button "2x1 tacos al pastor" at bounding box center [147, 57] width 75 height 8
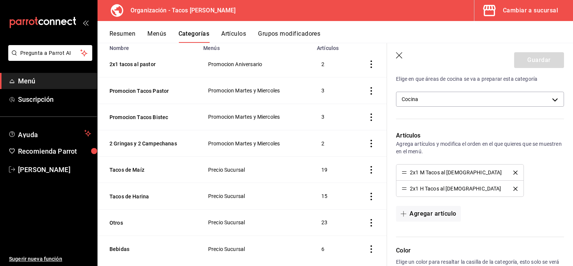
scroll to position [188, 0]
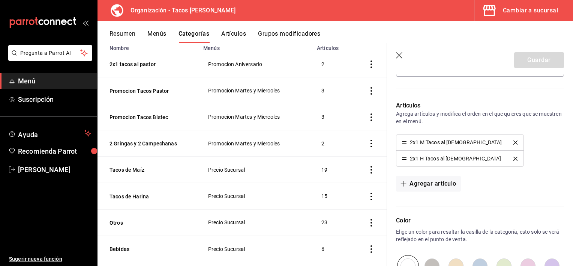
click at [513, 157] on icon "delete" at bounding box center [515, 158] width 4 height 4
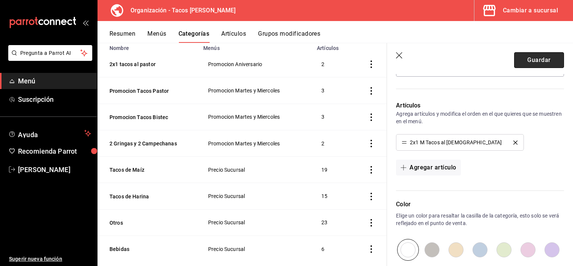
click at [540, 64] on button "Guardar" at bounding box center [539, 60] width 50 height 16
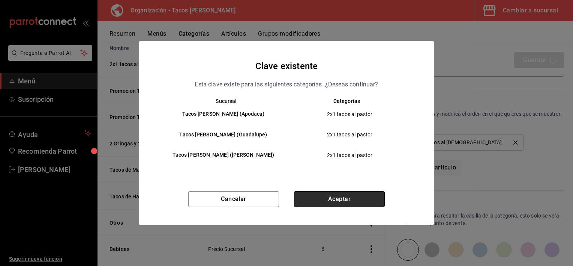
click at [356, 204] on button "Aceptar" at bounding box center [339, 199] width 91 height 16
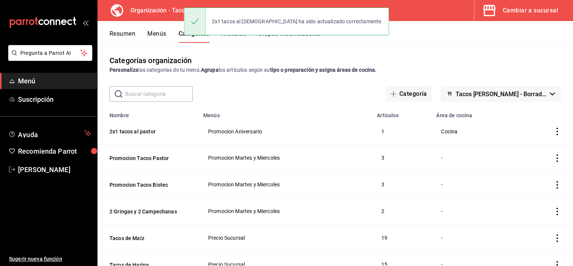
click at [229, 36] on div "2x1 tacos al pastor ha sido actualizado correctamente." at bounding box center [286, 21] width 205 height 32
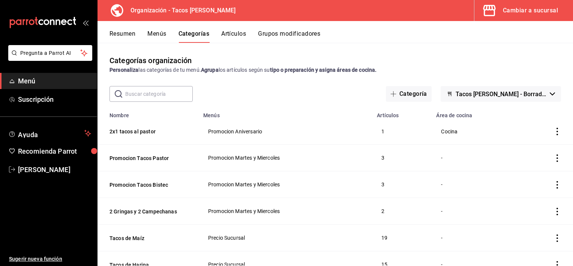
click at [240, 33] on button "Artículos" at bounding box center [233, 36] width 25 height 13
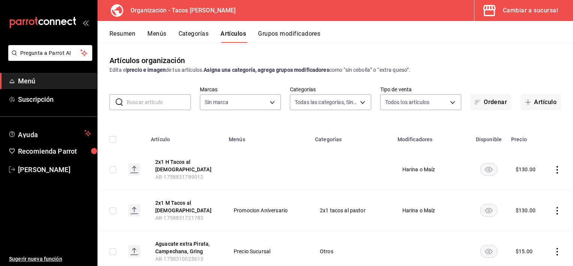
type input "58d15615-09a2-4a8f-a641-be08b65100a6,d22a6c52-5071-401f-8aaa-a0863858fbbf,5fc86…"
type input "a4306b4b-efe8-405a-a28c-1f0e8c934e06"
click at [557, 167] on icon "actions" at bounding box center [558, 170] width 2 height 8
click at [529, 215] on span "Eliminar" at bounding box center [528, 215] width 19 height 6
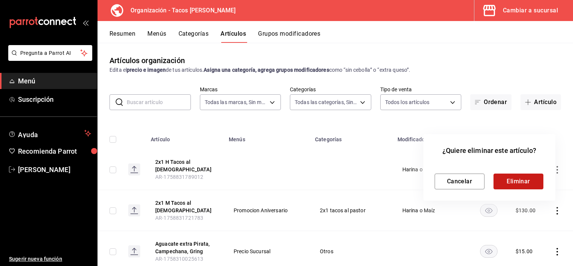
click at [515, 180] on button "Eliminar" at bounding box center [519, 181] width 50 height 16
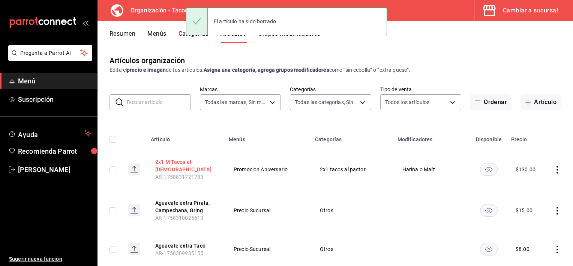
click at [191, 164] on button "2x1 M Tacos al pastor" at bounding box center [185, 165] width 60 height 15
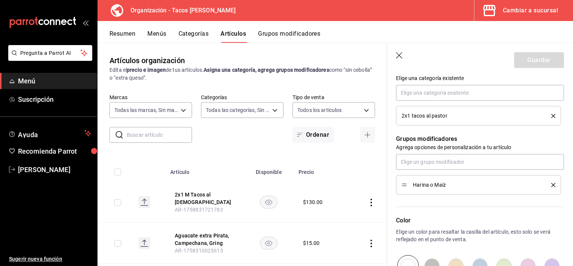
scroll to position [300, 0]
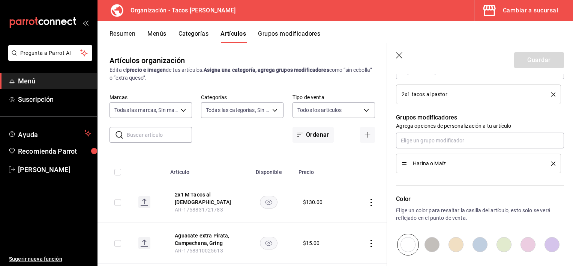
click at [550, 164] on li "Harina o Maíz" at bounding box center [478, 163] width 165 height 20
click at [546, 160] on div "Harina o Maíz" at bounding box center [479, 163] width 154 height 8
click at [551, 164] on icon "delete" at bounding box center [553, 163] width 4 height 4
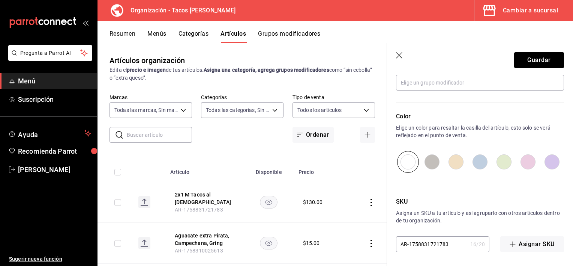
scroll to position [359, 0]
click at [530, 62] on button "Guardar" at bounding box center [539, 60] width 50 height 16
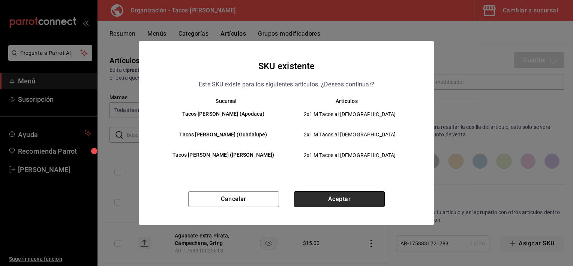
click at [360, 191] on button "Aceptar" at bounding box center [339, 199] width 91 height 16
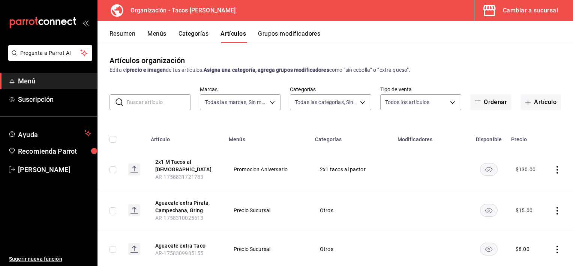
click at [195, 33] on button "Categorías" at bounding box center [194, 36] width 30 height 13
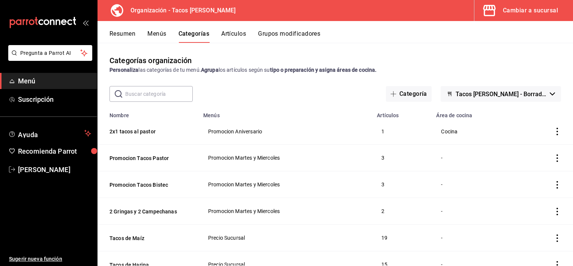
click at [150, 33] on button "Menús" at bounding box center [156, 36] width 19 height 13
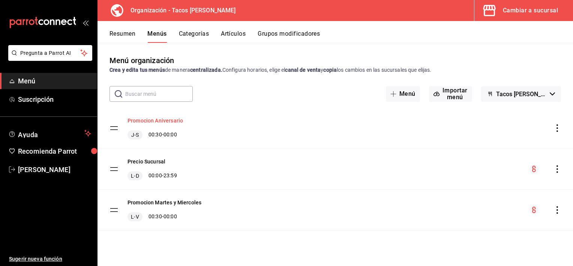
click at [162, 117] on button "Promocion Aniversario" at bounding box center [156, 121] width 56 height 8
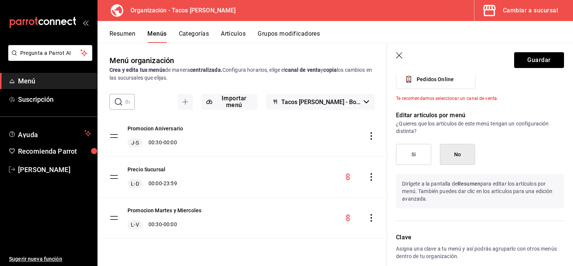
scroll to position [300, 0]
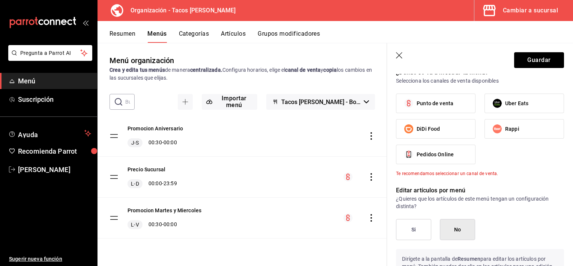
click at [294, 146] on div "Promocion Aniversario J-S 00:30 - 00:00" at bounding box center [243, 136] width 290 height 41
click at [371, 135] on icon "actions" at bounding box center [372, 136] width 8 height 8
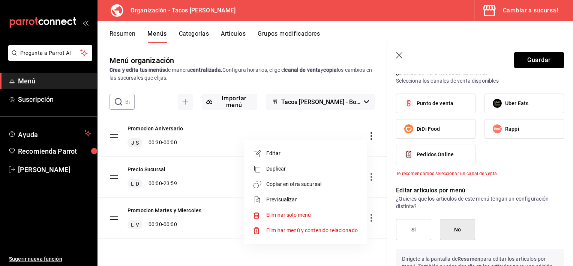
click at [302, 195] on span "Previsualizar" at bounding box center [312, 199] width 92 height 8
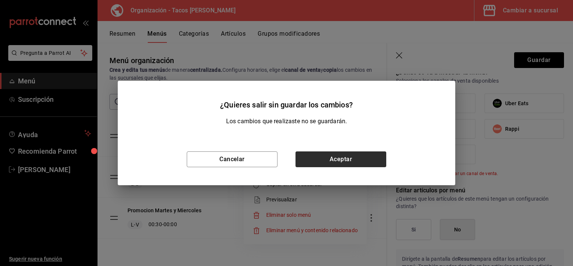
drag, startPoint x: 335, startPoint y: 148, endPoint x: 334, endPoint y: 152, distance: 3.8
click at [335, 150] on div "Cancelar Aceptar" at bounding box center [287, 159] width 338 height 52
click at [325, 159] on button "Aceptar" at bounding box center [341, 159] width 91 height 16
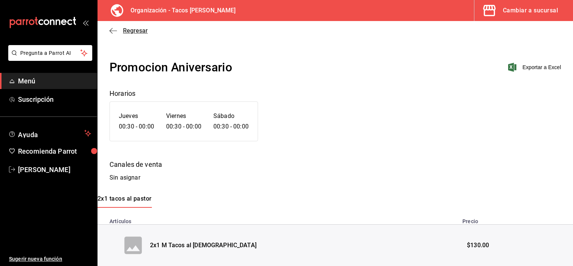
click at [116, 31] on icon "button" at bounding box center [114, 30] width 8 height 7
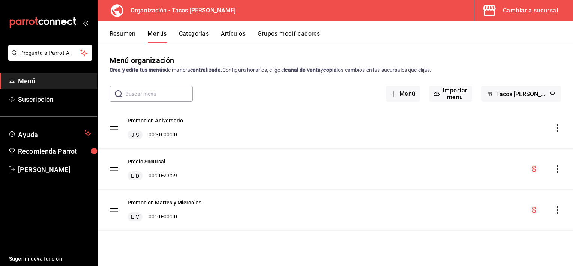
click at [533, 170] on circle "menu-maker-table" at bounding box center [534, 168] width 9 height 9
click at [557, 128] on icon "actions" at bounding box center [558, 128] width 8 height 8
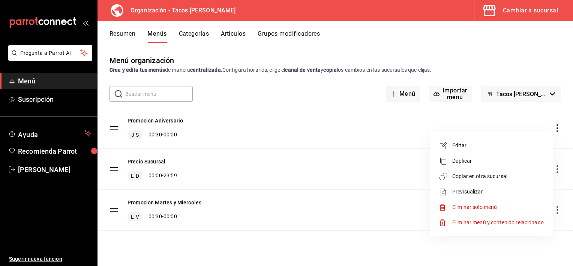
click at [497, 176] on span "Copiar en otra sucursal" at bounding box center [498, 176] width 92 height 8
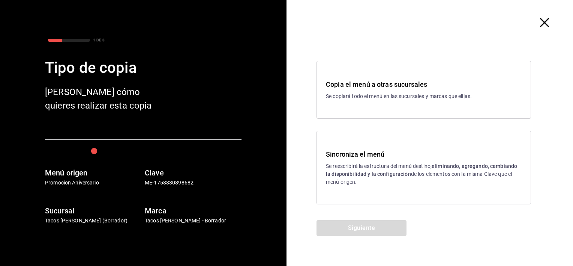
click at [446, 159] on div "Sincroniza el menú Se reescribirá la estructura del menú destino; eliminando, a…" at bounding box center [424, 167] width 196 height 37
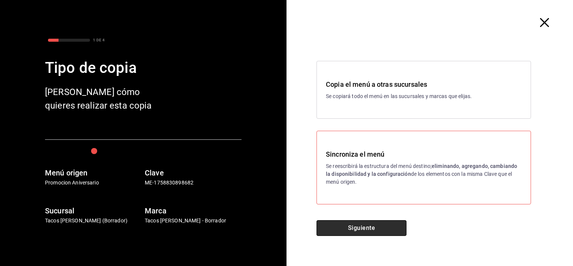
click at [384, 226] on button "Siguiente" at bounding box center [362, 228] width 90 height 16
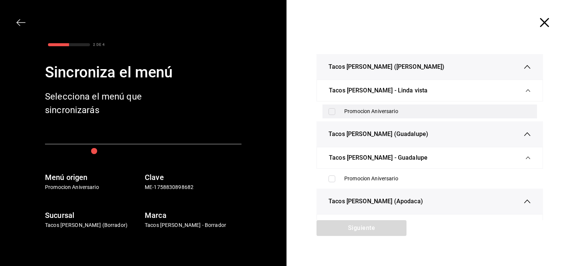
click at [329, 110] on input "checkbox" at bounding box center [332, 111] width 7 height 7
checkbox input "true"
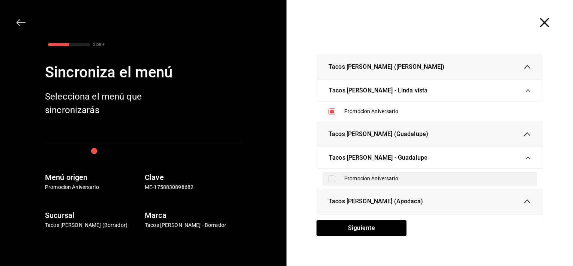
click at [329, 176] on input "checkbox" at bounding box center [332, 178] width 7 height 7
checkbox input "true"
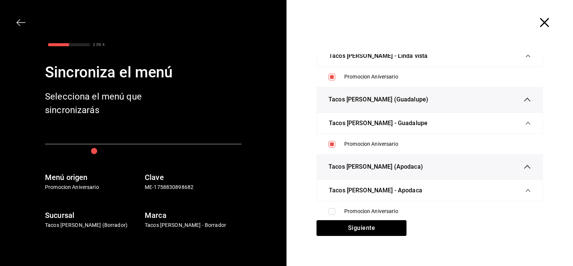
scroll to position [35, 0]
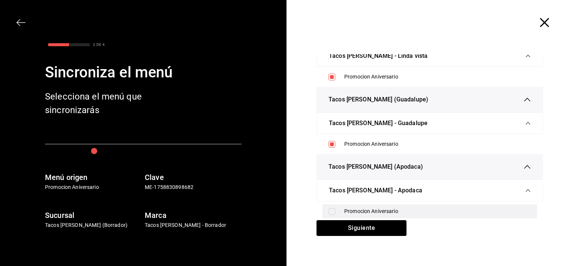
click at [330, 210] on input "checkbox" at bounding box center [332, 211] width 7 height 7
checkbox input "true"
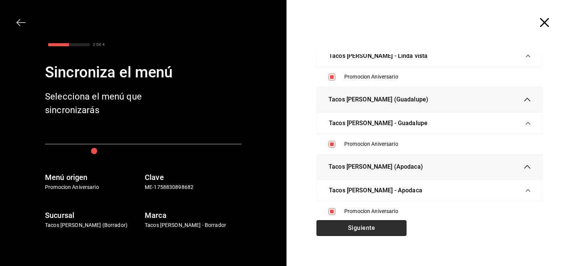
click at [381, 231] on button "Siguiente" at bounding box center [362, 228] width 90 height 16
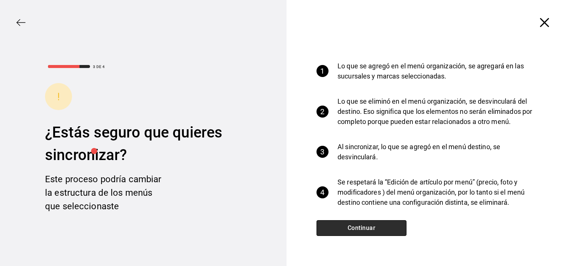
click at [390, 230] on button "Continuar" at bounding box center [362, 228] width 90 height 16
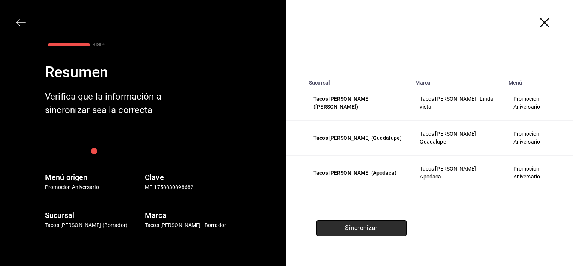
click at [398, 220] on button "Sincronizar" at bounding box center [362, 228] width 90 height 16
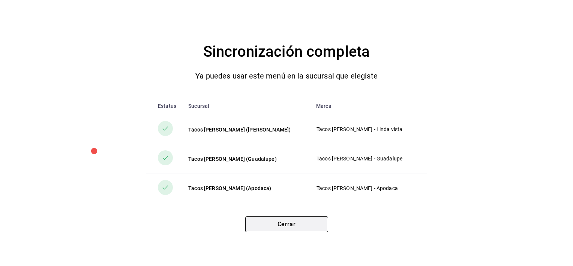
click at [303, 230] on button "Cerrar" at bounding box center [286, 224] width 83 height 16
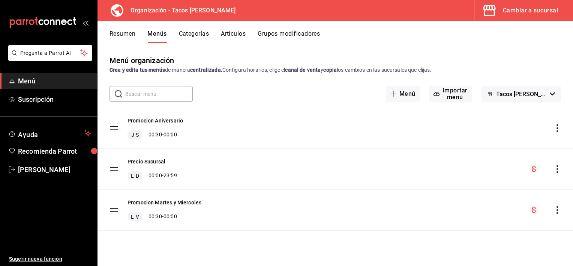
click at [526, 6] on div "Cambiar a sucursal" at bounding box center [530, 10] width 55 height 11
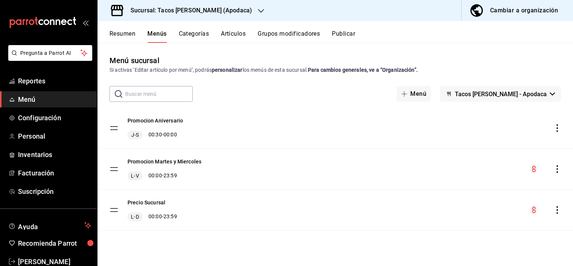
click at [558, 172] on icon "actions" at bounding box center [558, 169] width 8 height 8
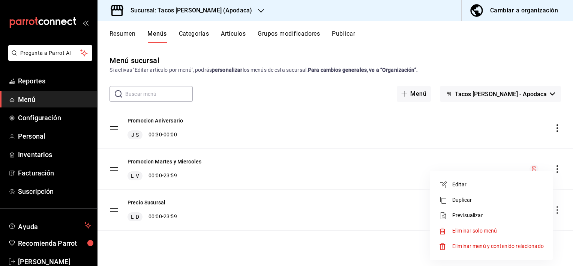
click at [558, 131] on div at bounding box center [286, 133] width 573 height 266
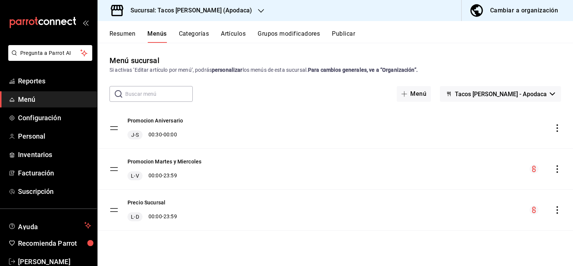
click at [555, 131] on icon "actions" at bounding box center [558, 128] width 8 height 8
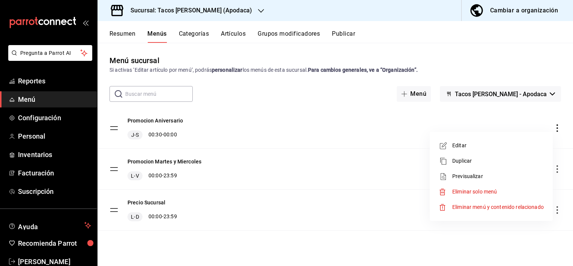
click at [290, 120] on div at bounding box center [286, 133] width 573 height 266
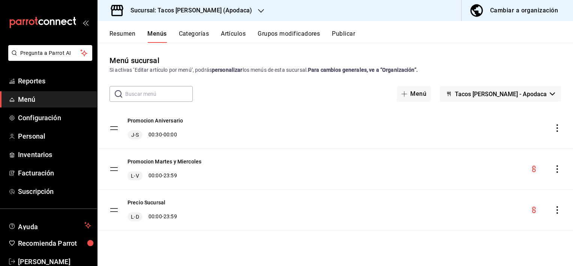
click at [252, 116] on div "Promocion Aniversario J-S 00:30 - 00:00" at bounding box center [336, 128] width 476 height 41
